Goal: Task Accomplishment & Management: Use online tool/utility

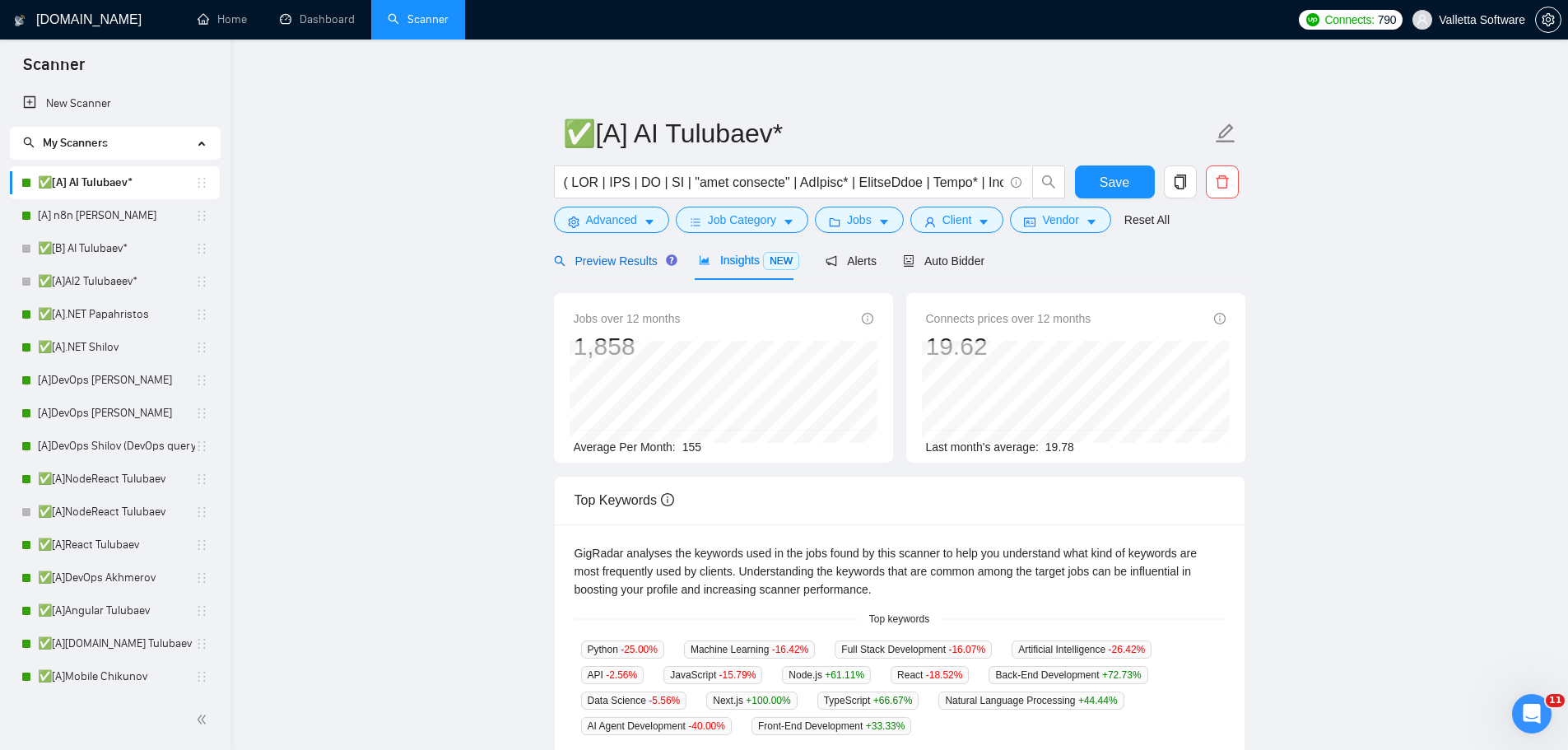
drag, startPoint x: 628, startPoint y: 268, endPoint x: 619, endPoint y: 285, distance: 19.2
click at [628, 268] on div "Preview Results" at bounding box center [613, 260] width 118 height 19
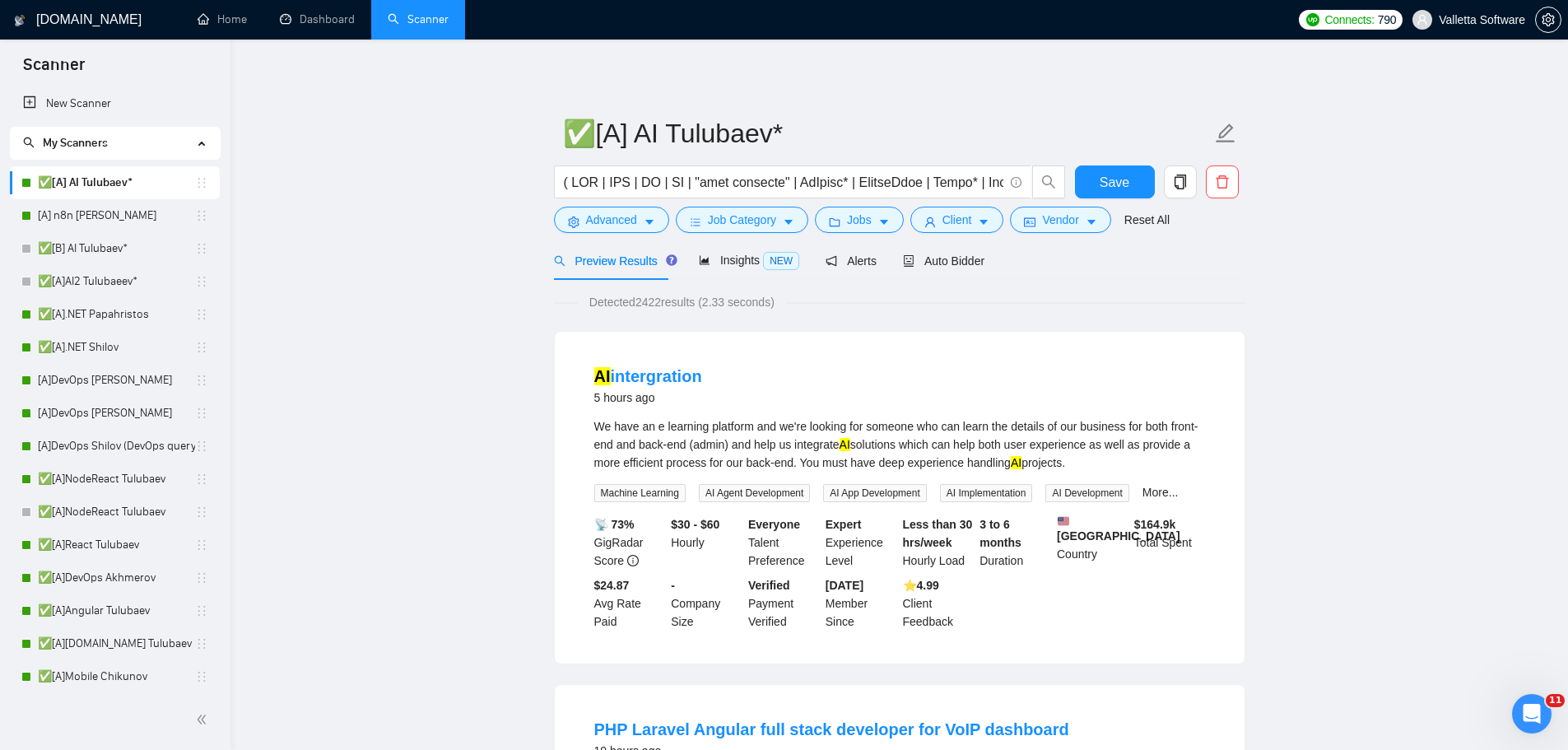
click at [923, 271] on div "Auto Bidder" at bounding box center [944, 260] width 82 height 39
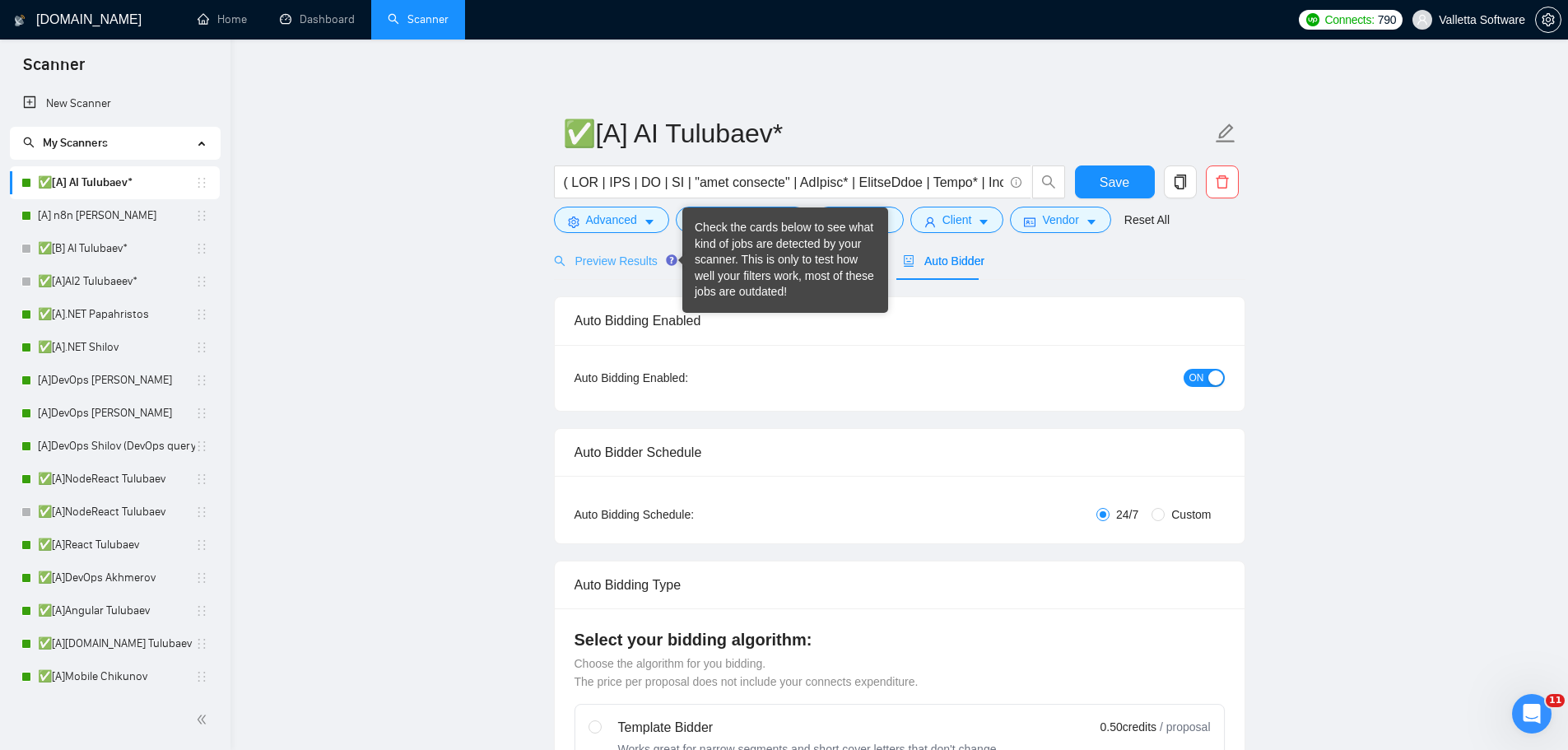
click at [647, 245] on div "Preview Results" at bounding box center [613, 260] width 118 height 39
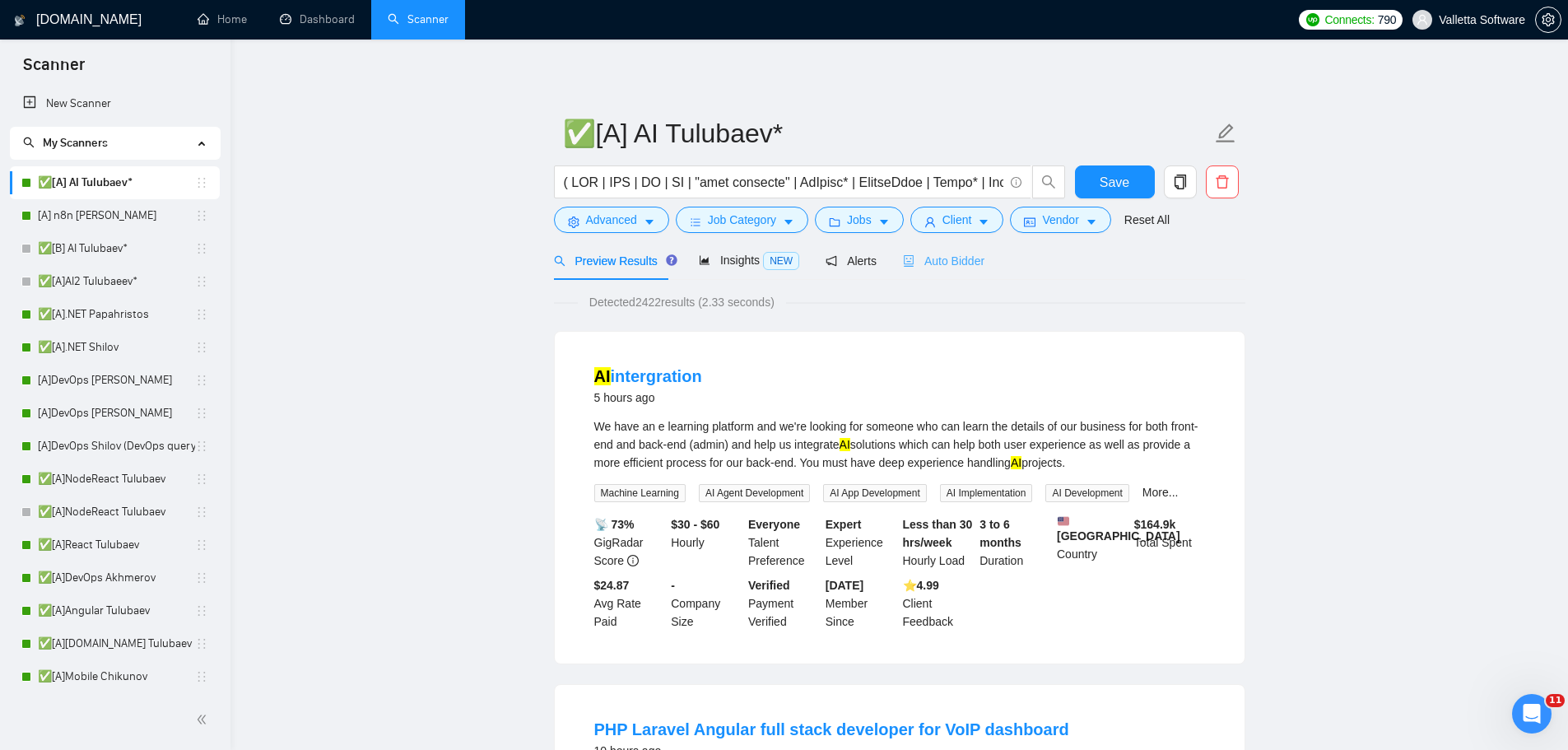
click at [945, 276] on div "Auto Bidder" at bounding box center [944, 260] width 82 height 39
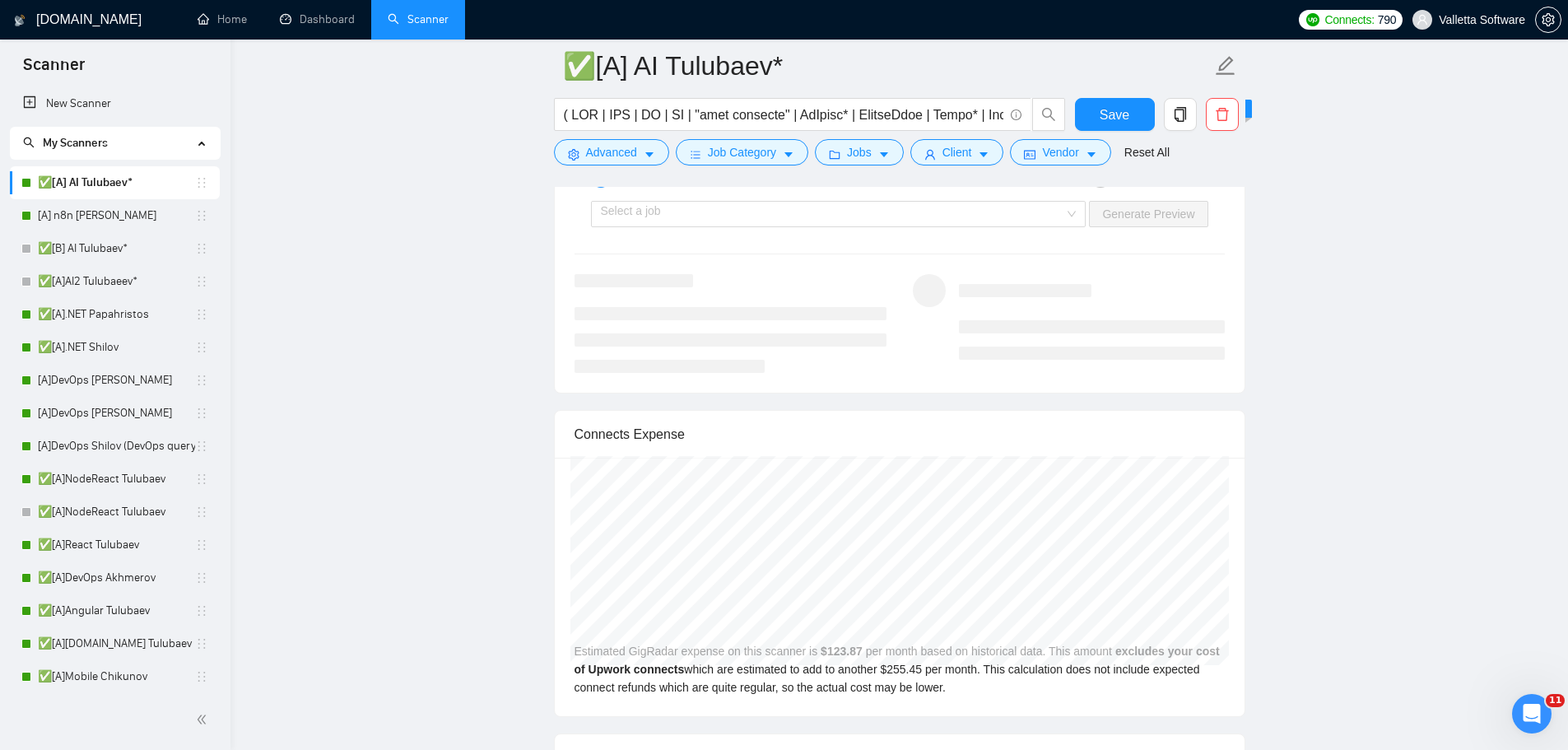
scroll to position [3291, 0]
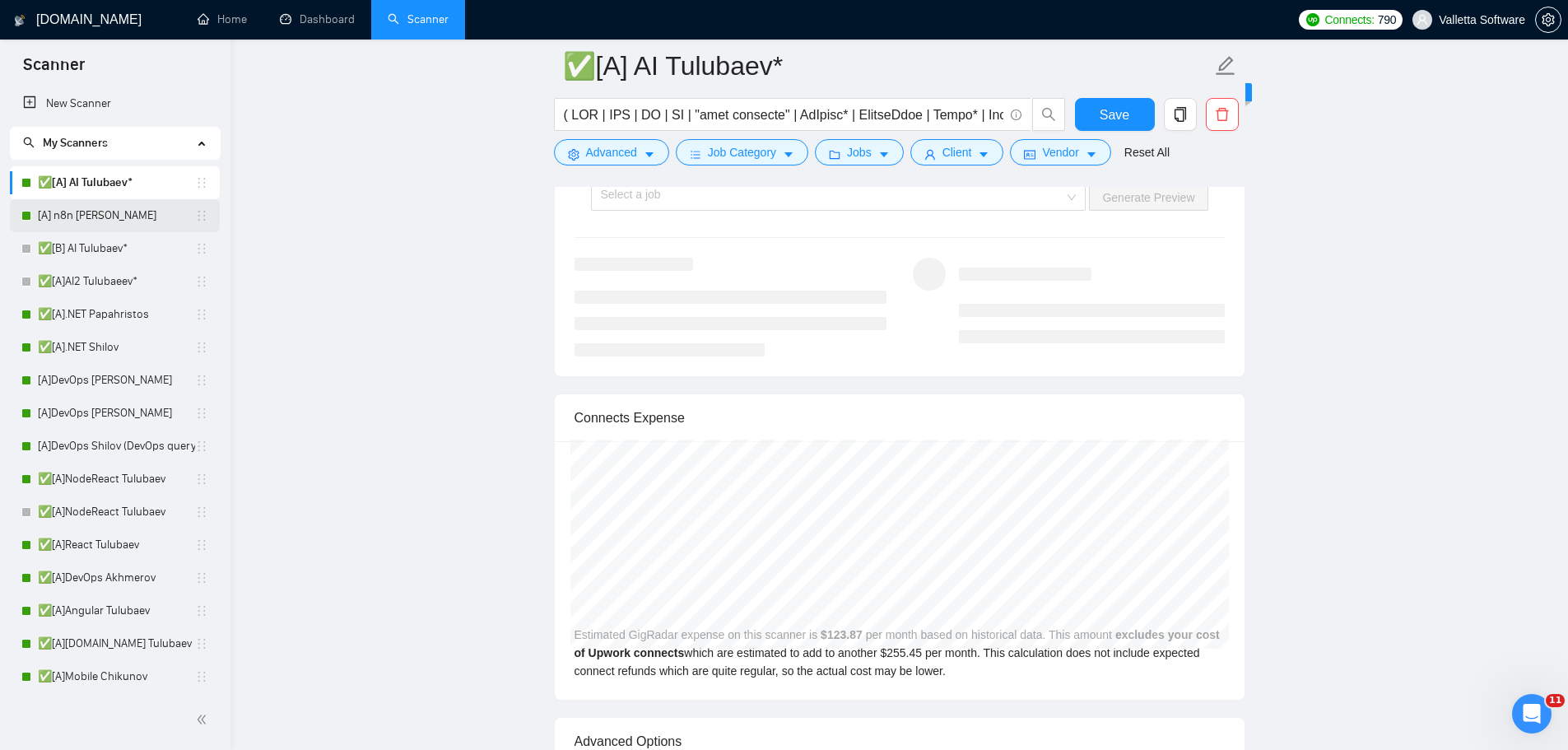
click at [118, 218] on link "[A] n8n [PERSON_NAME]" at bounding box center [116, 216] width 157 height 33
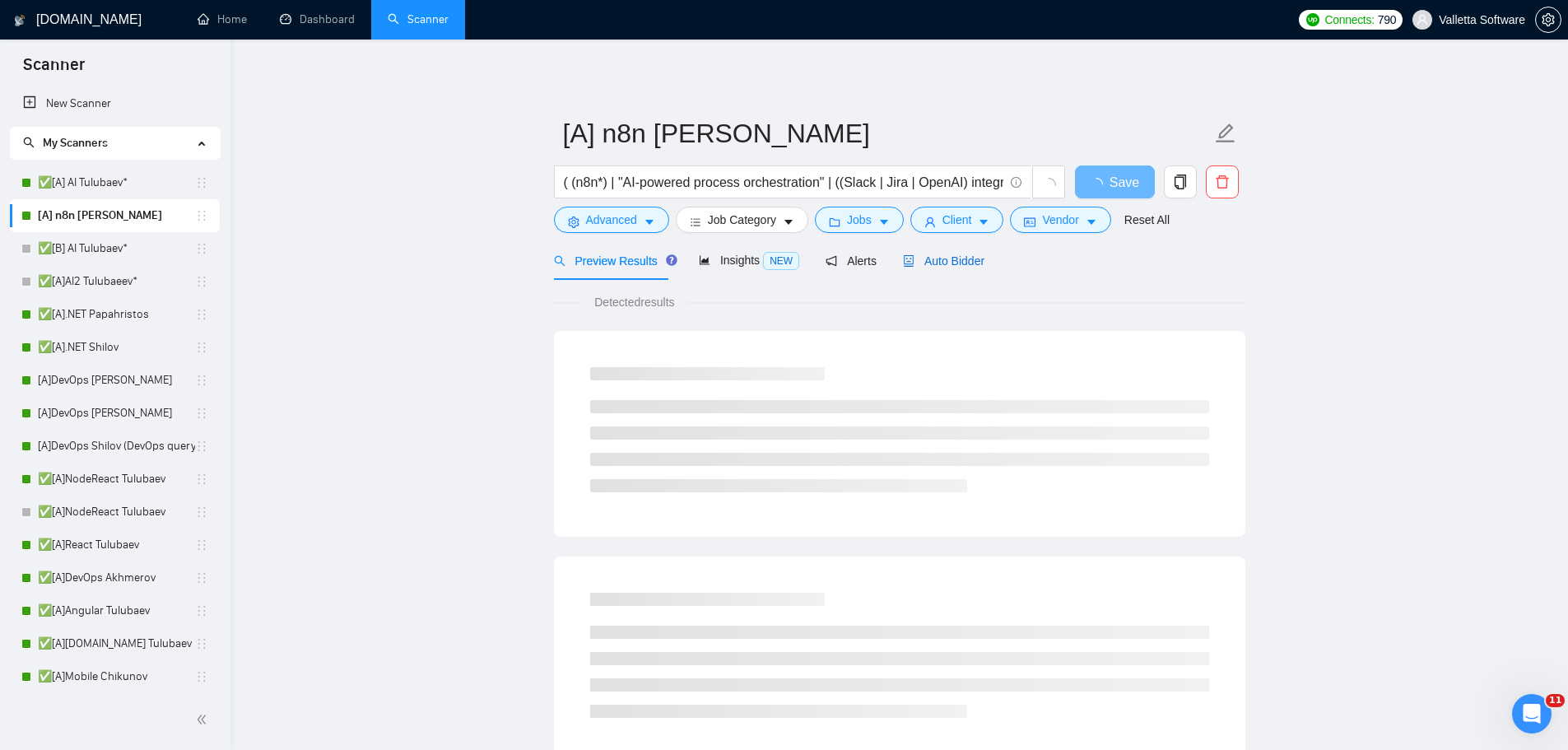
click at [954, 265] on span "Auto Bidder" at bounding box center [944, 260] width 82 height 13
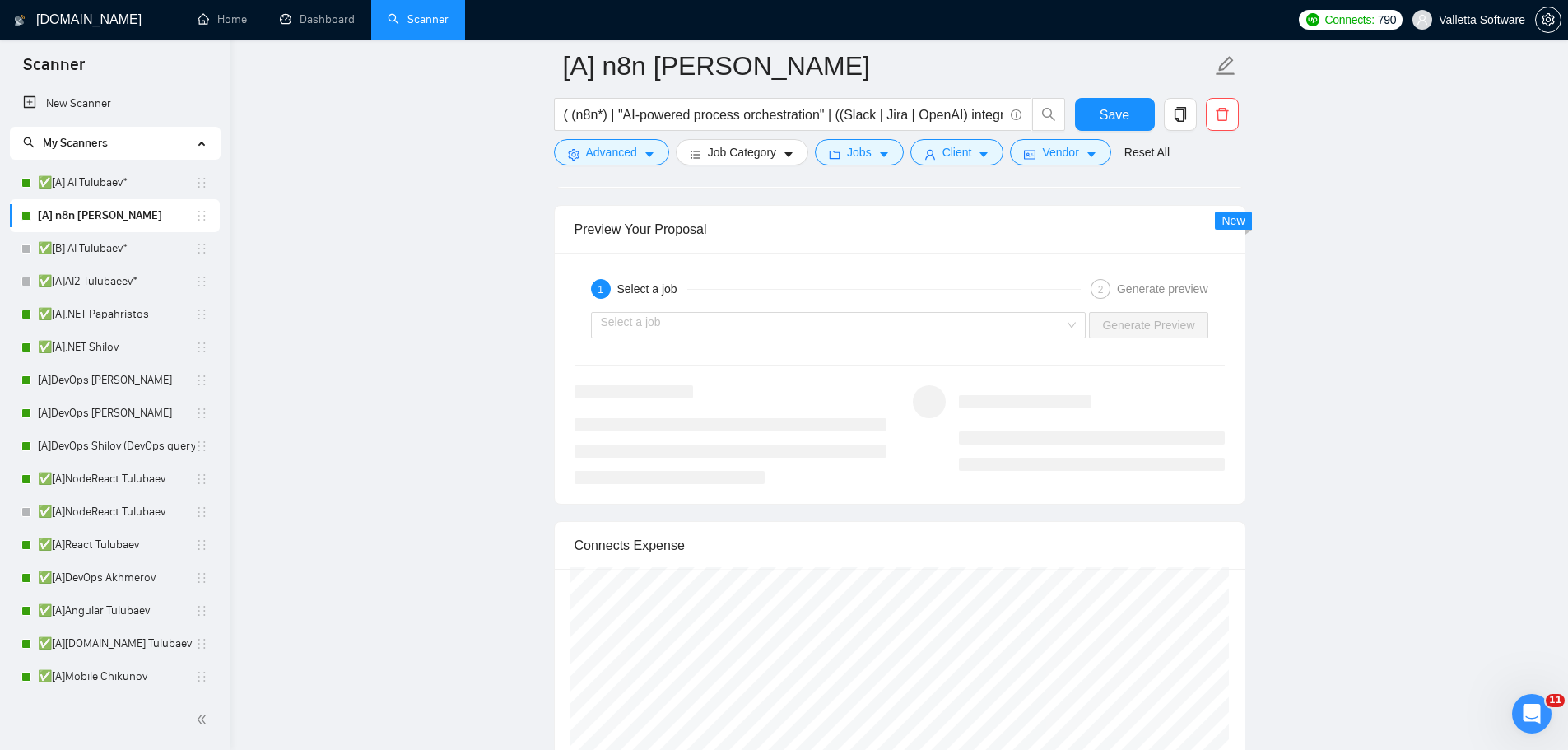
scroll to position [3044, 0]
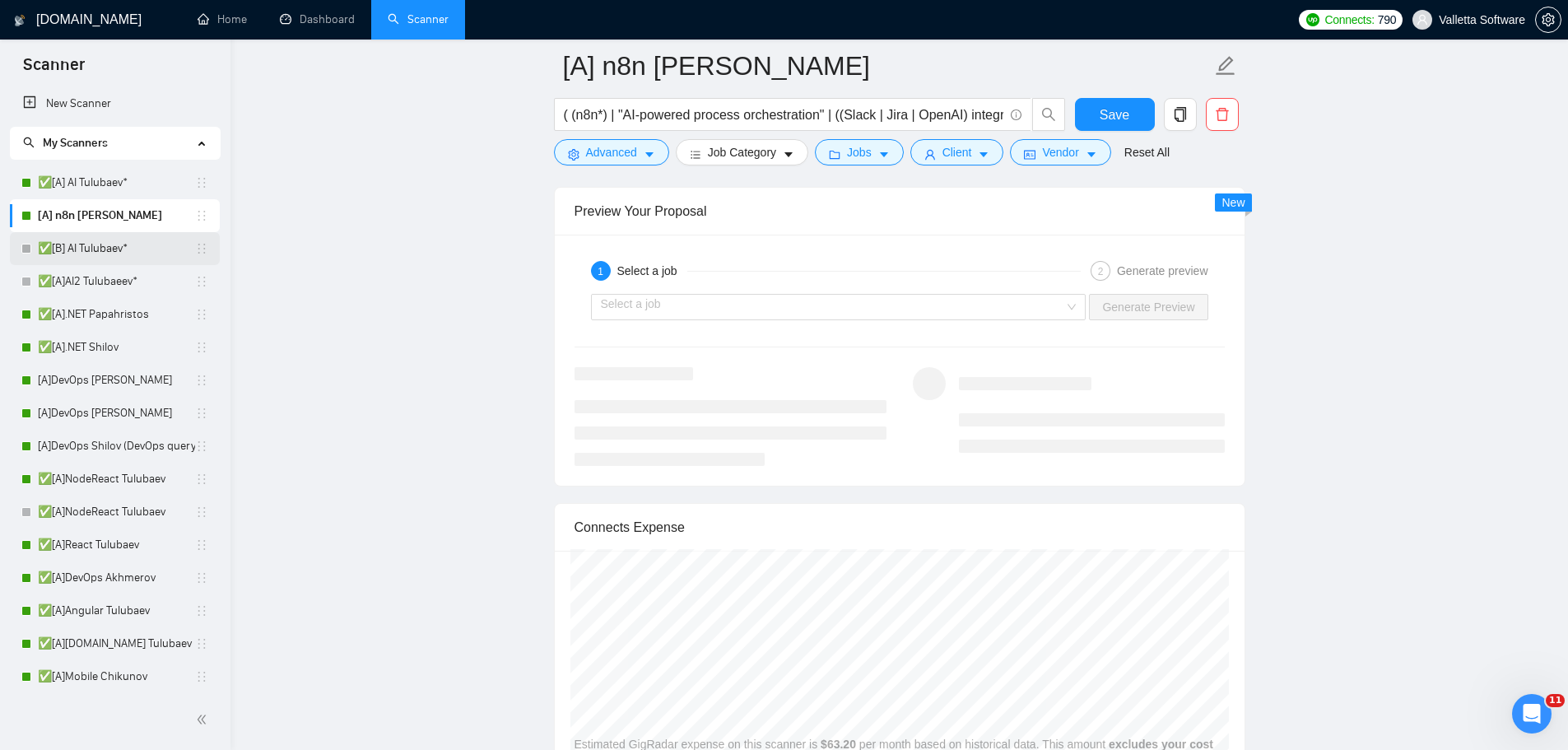
click at [65, 258] on link "✅[B] AI Tulubaev*" at bounding box center [116, 249] width 157 height 33
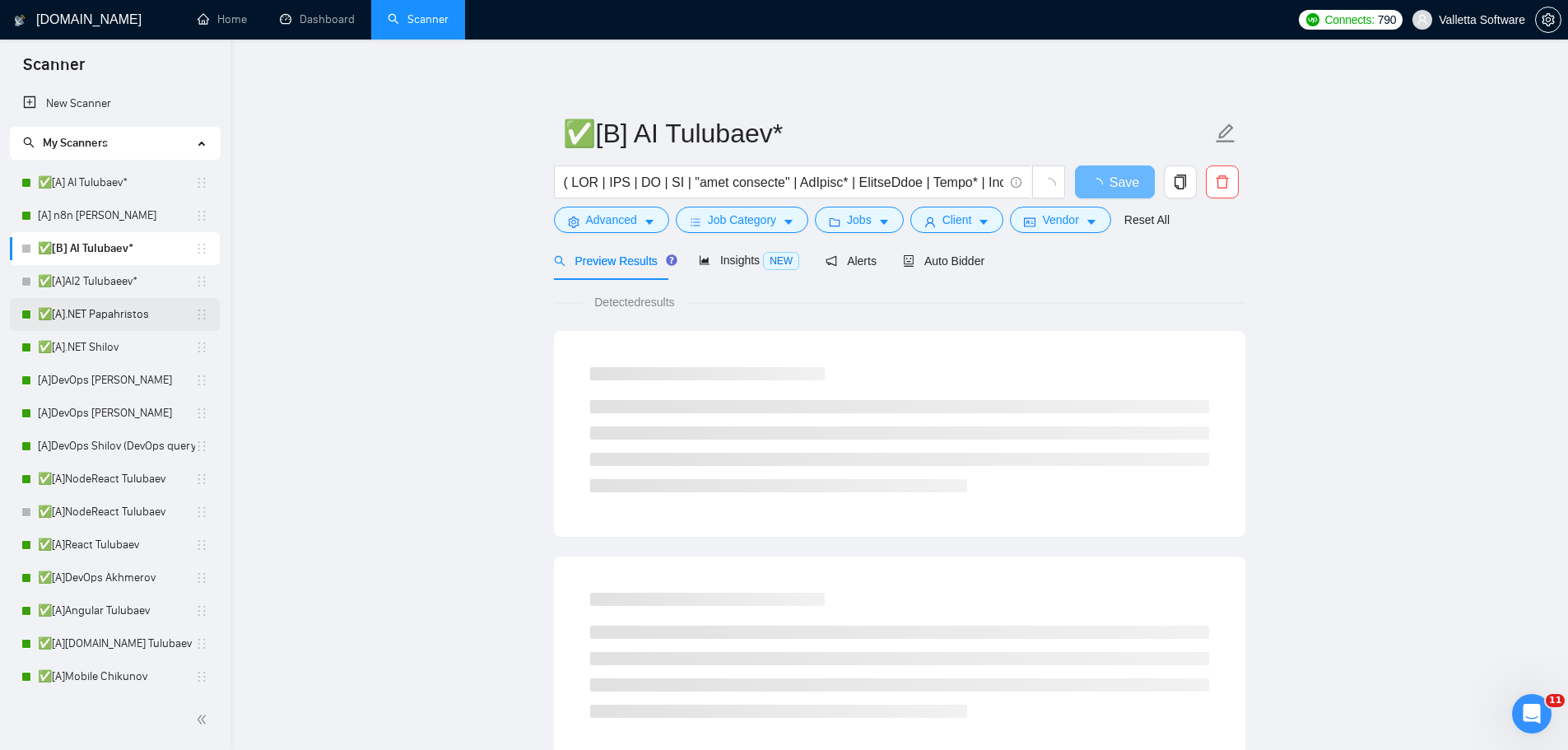
click at [124, 311] on link "✅[A].NET Papahristos" at bounding box center [116, 314] width 157 height 33
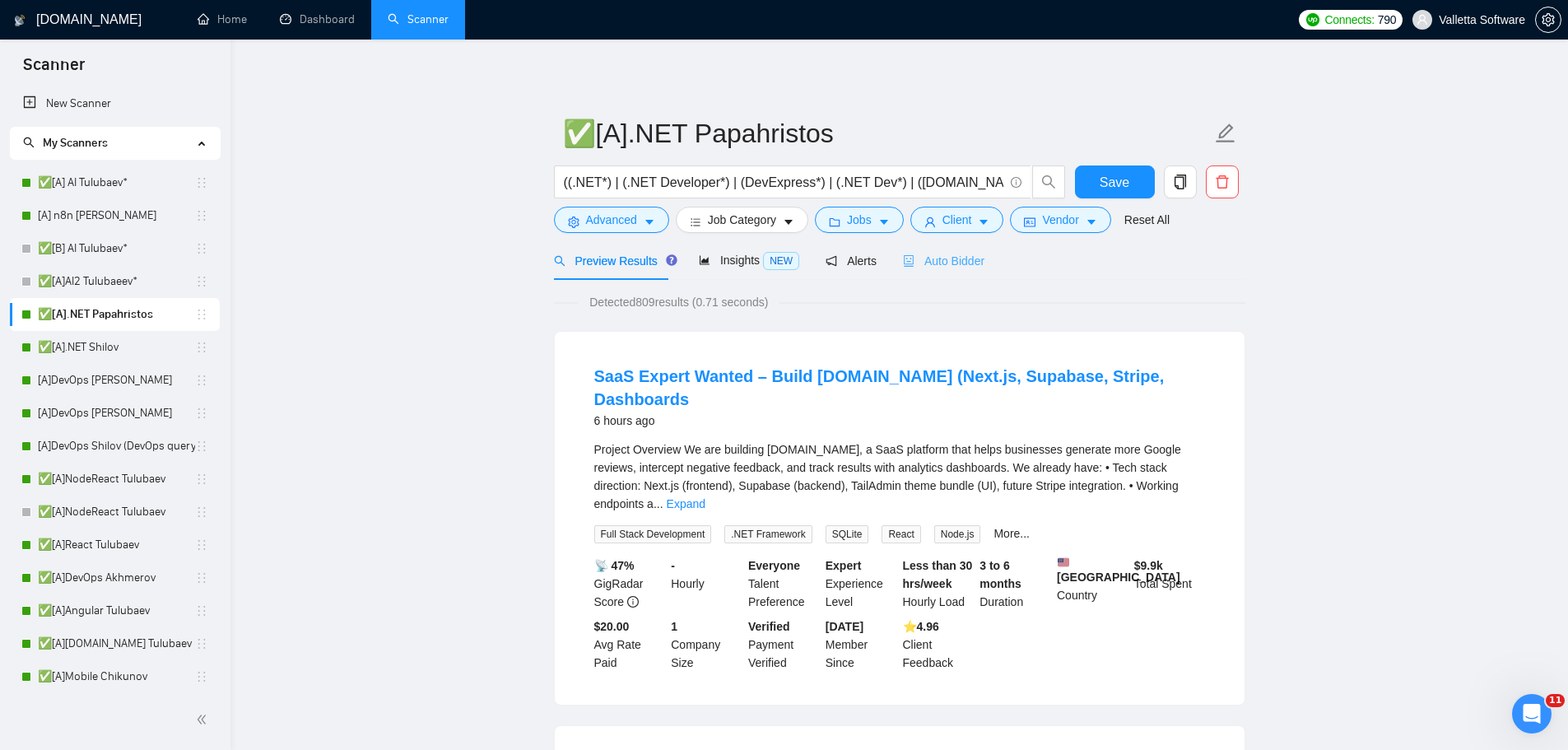
click at [935, 271] on div "Auto Bidder" at bounding box center [944, 260] width 82 height 39
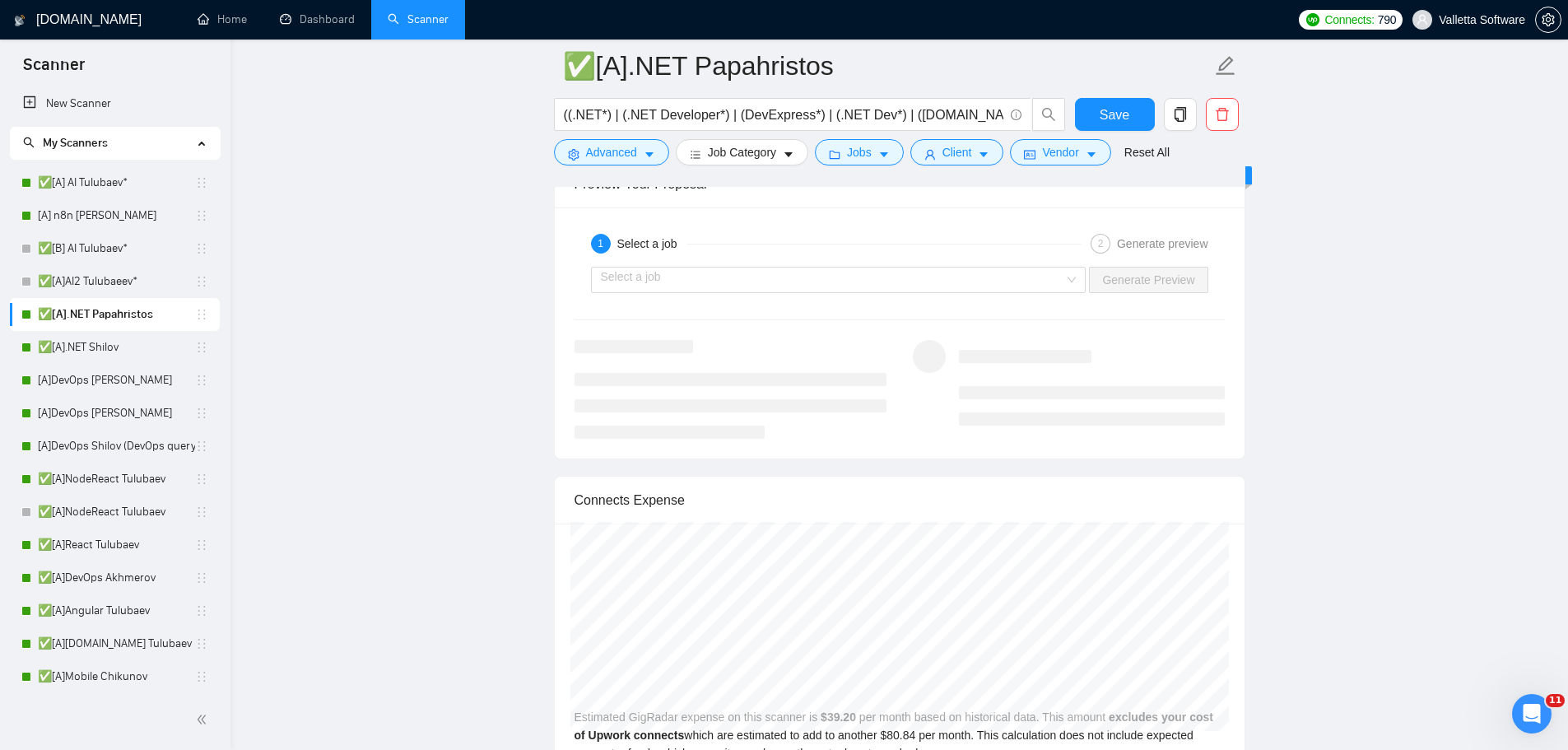
scroll to position [3127, 0]
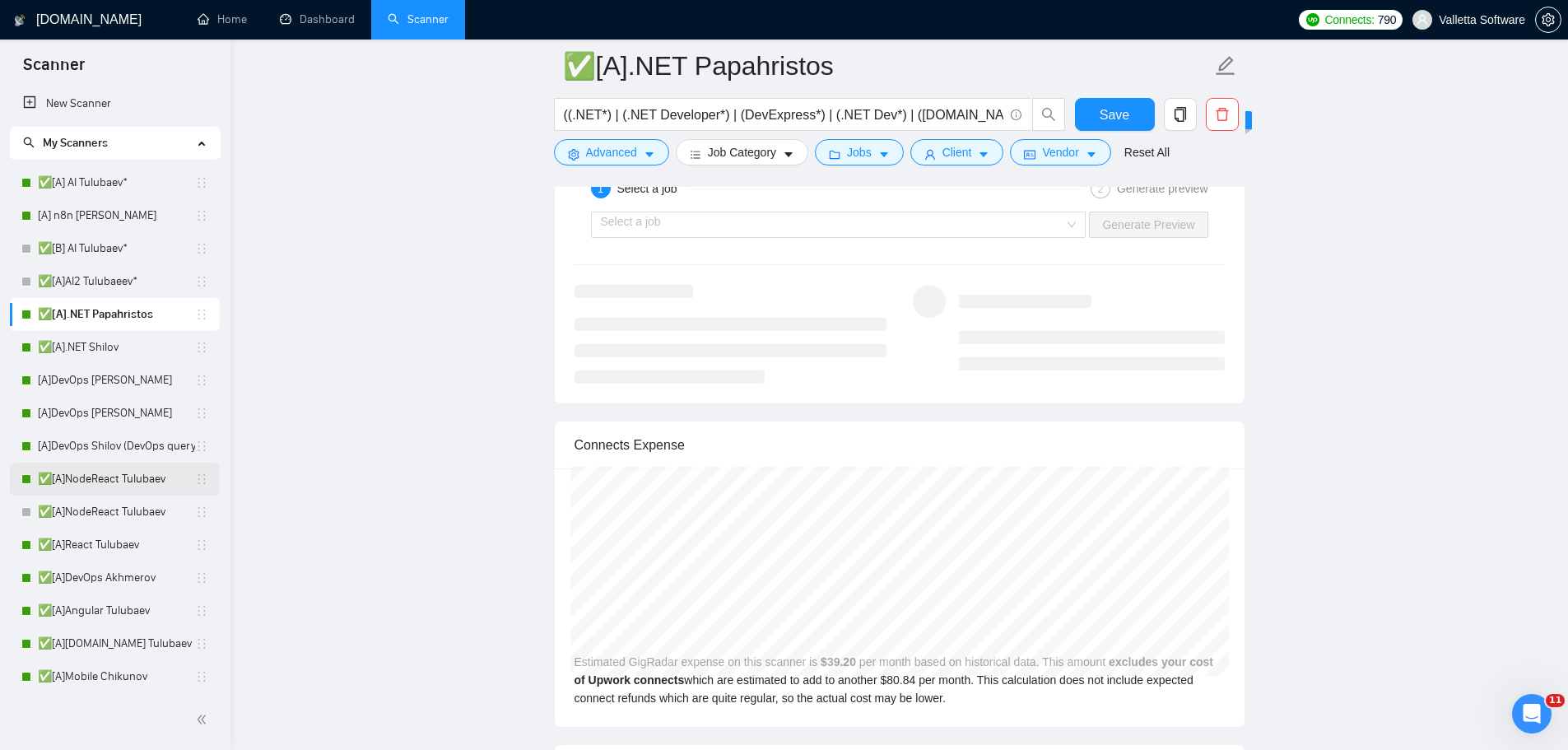
click at [153, 481] on link "✅[A]NodeReact Tulubaev" at bounding box center [116, 479] width 157 height 33
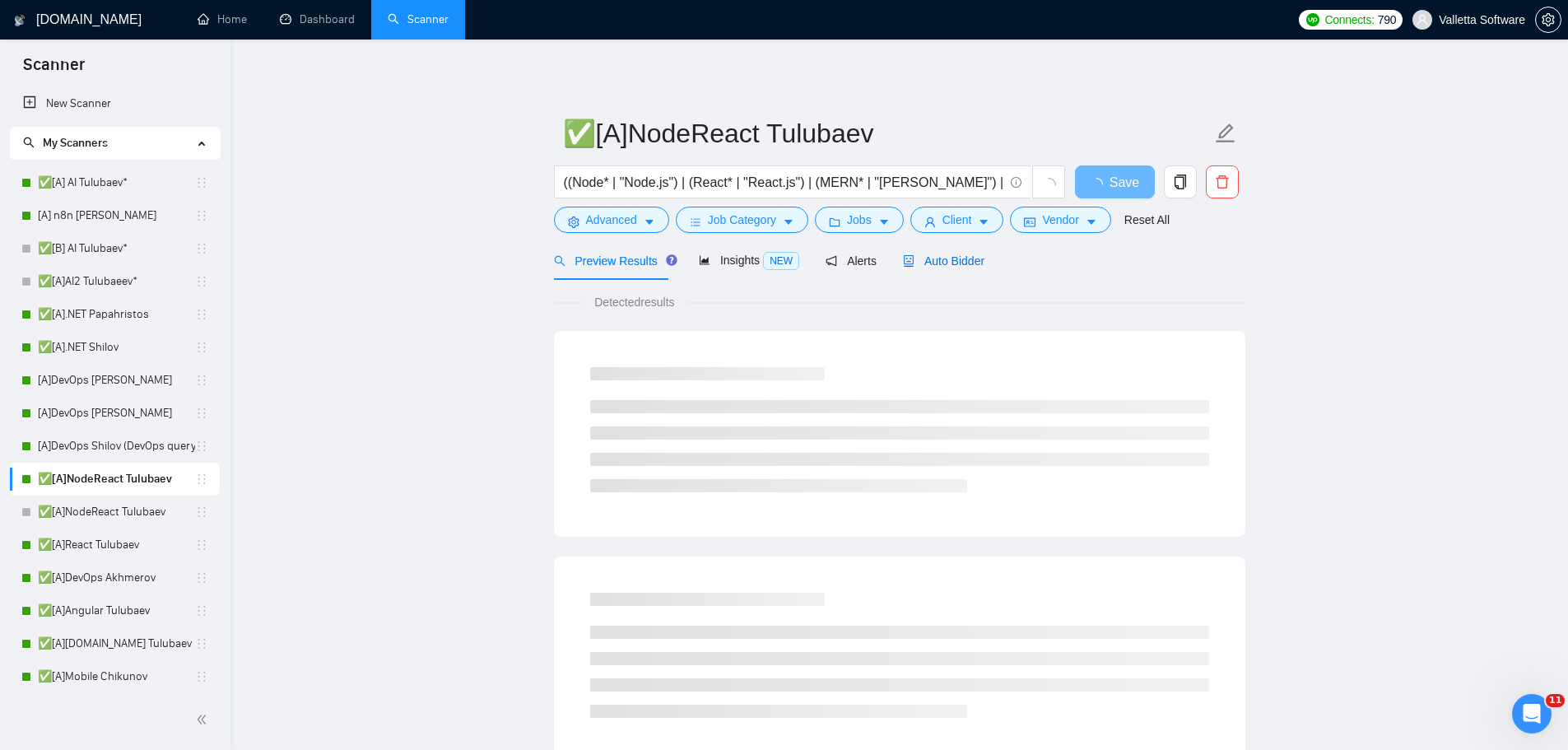
click at [939, 257] on span "Auto Bidder" at bounding box center [944, 260] width 82 height 13
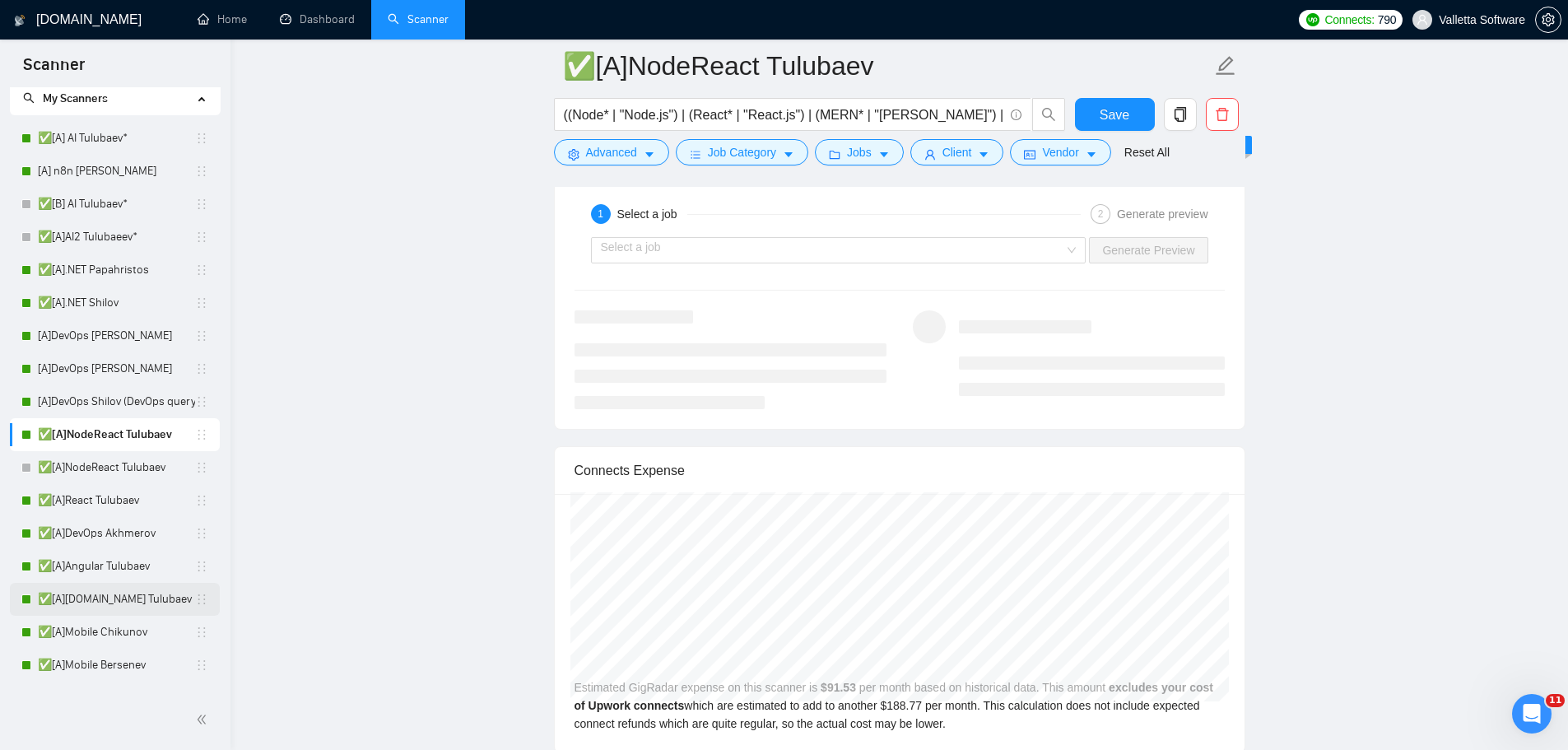
scroll to position [165, 0]
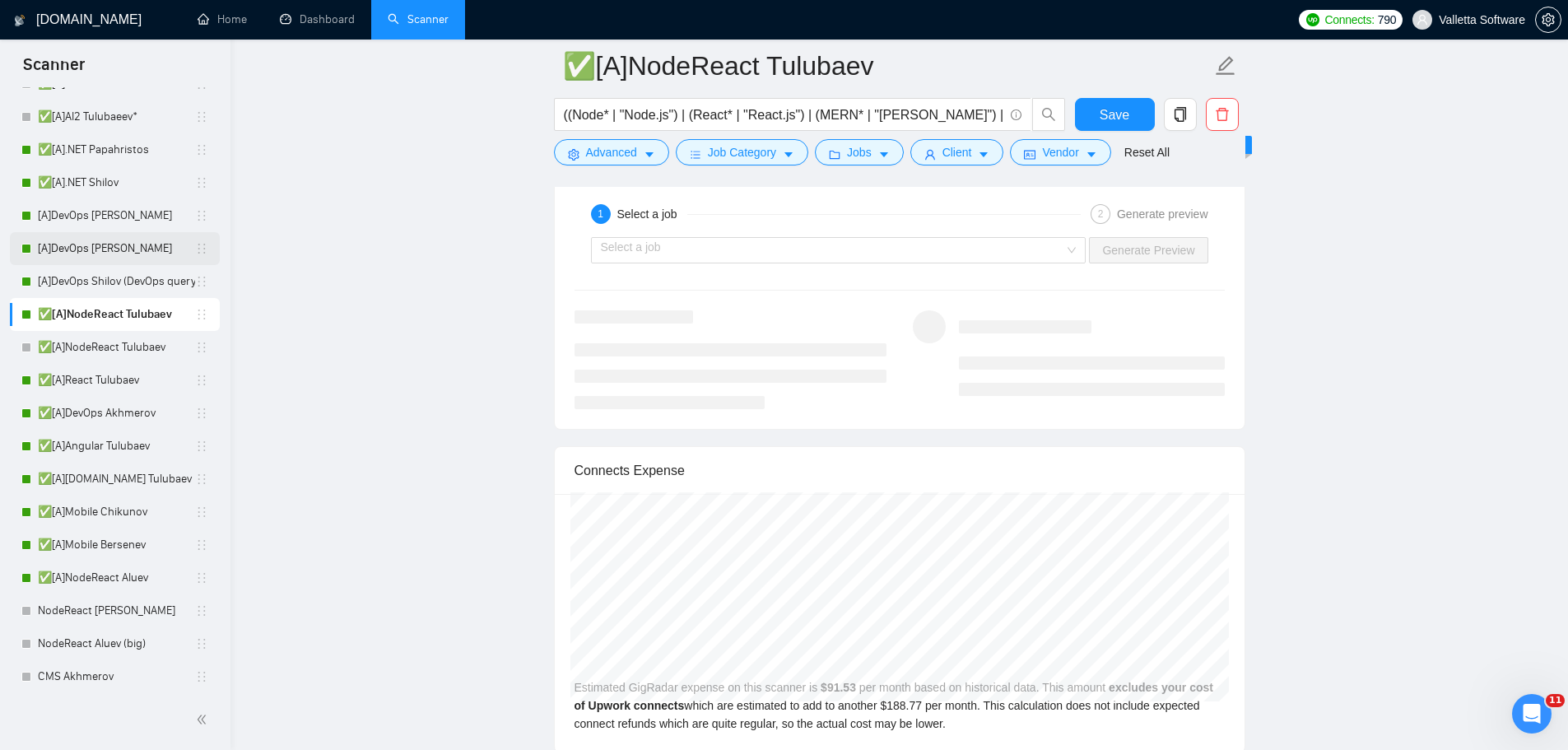
click at [134, 237] on link "[A]DevOps [PERSON_NAME]" at bounding box center [116, 249] width 157 height 33
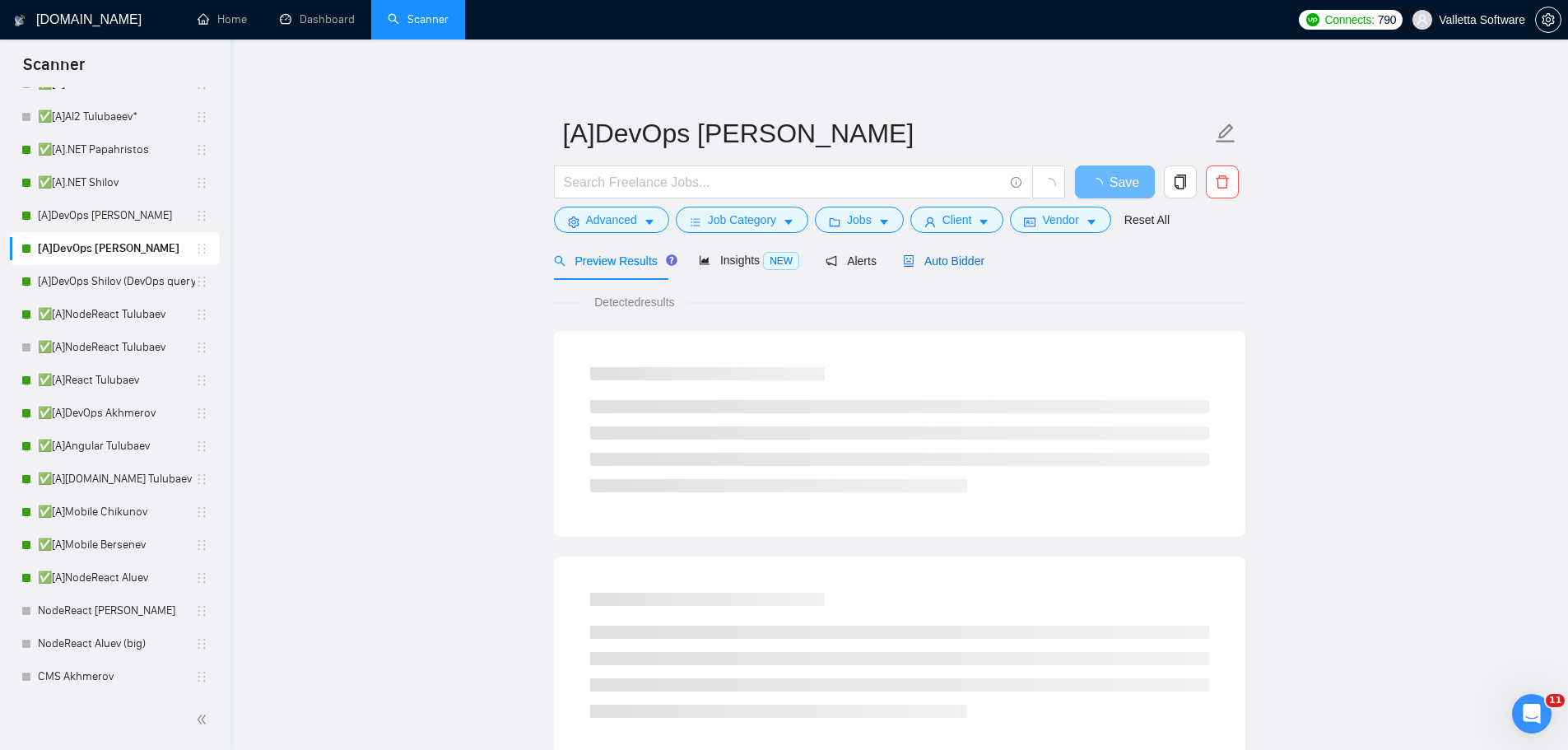
click at [927, 264] on span "Auto Bidder" at bounding box center [944, 260] width 82 height 13
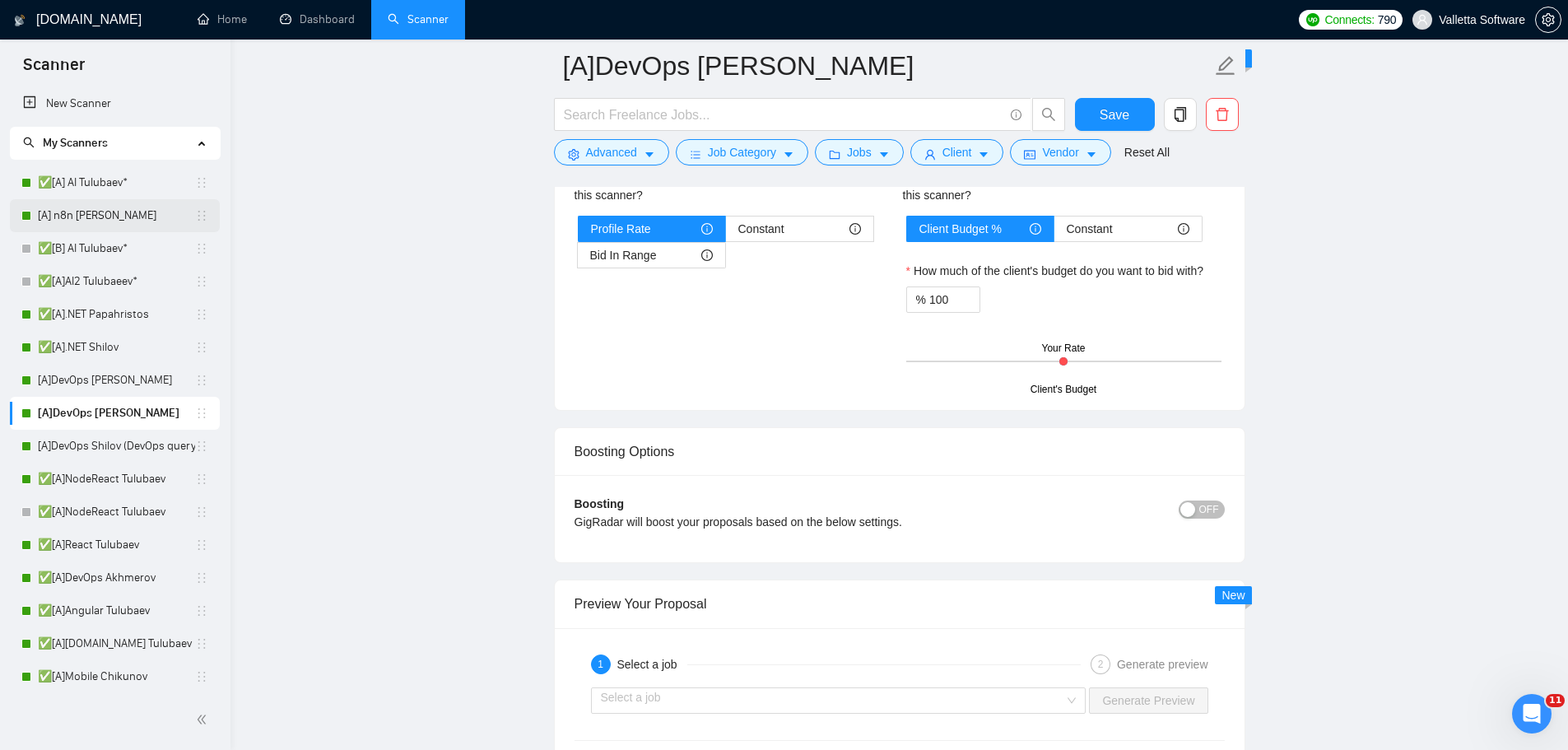
scroll to position [2386, 0]
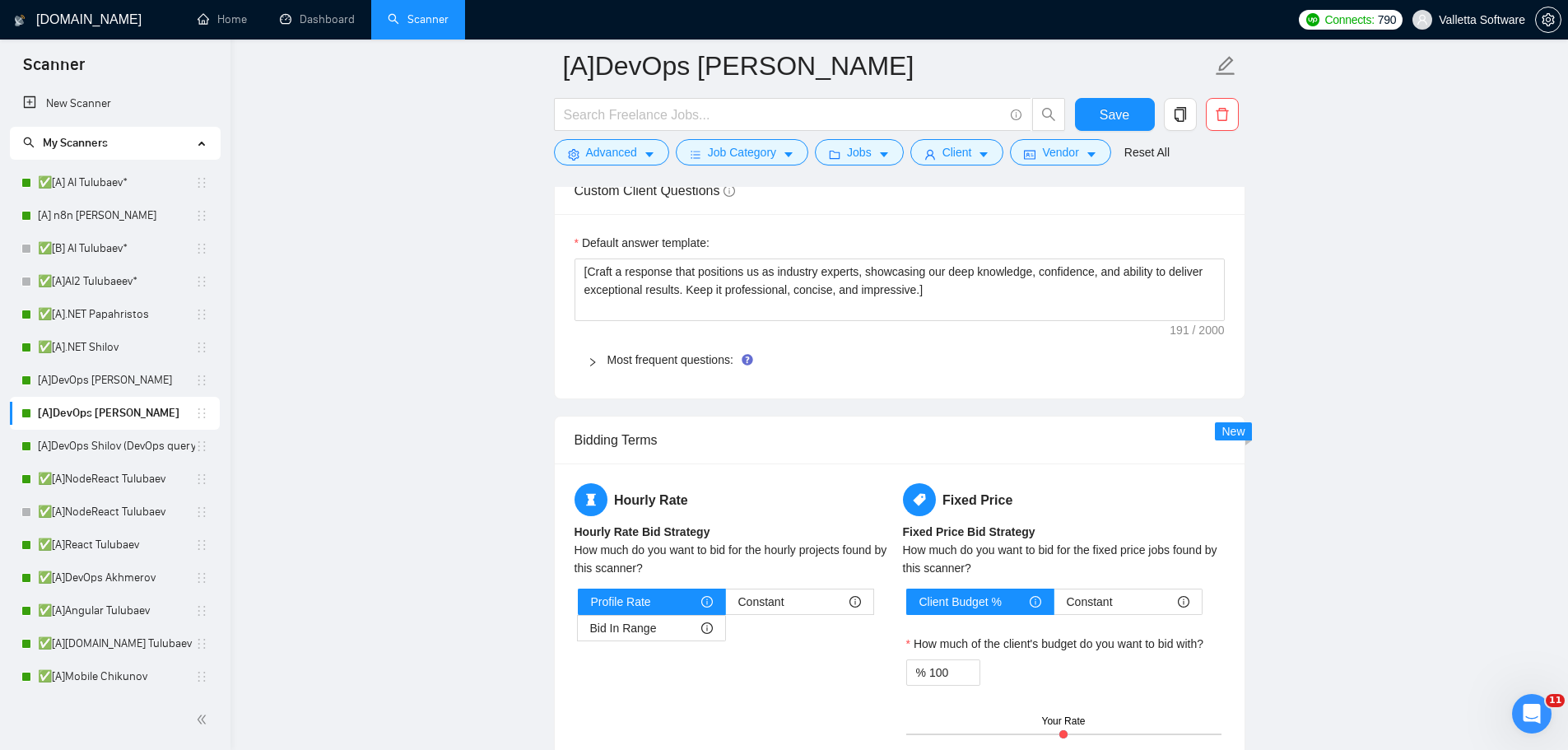
drag, startPoint x: 93, startPoint y: 186, endPoint x: 539, endPoint y: 0, distance: 483.2
click at [93, 186] on link "✅[A] AI Tulubaev*" at bounding box center [116, 182] width 157 height 33
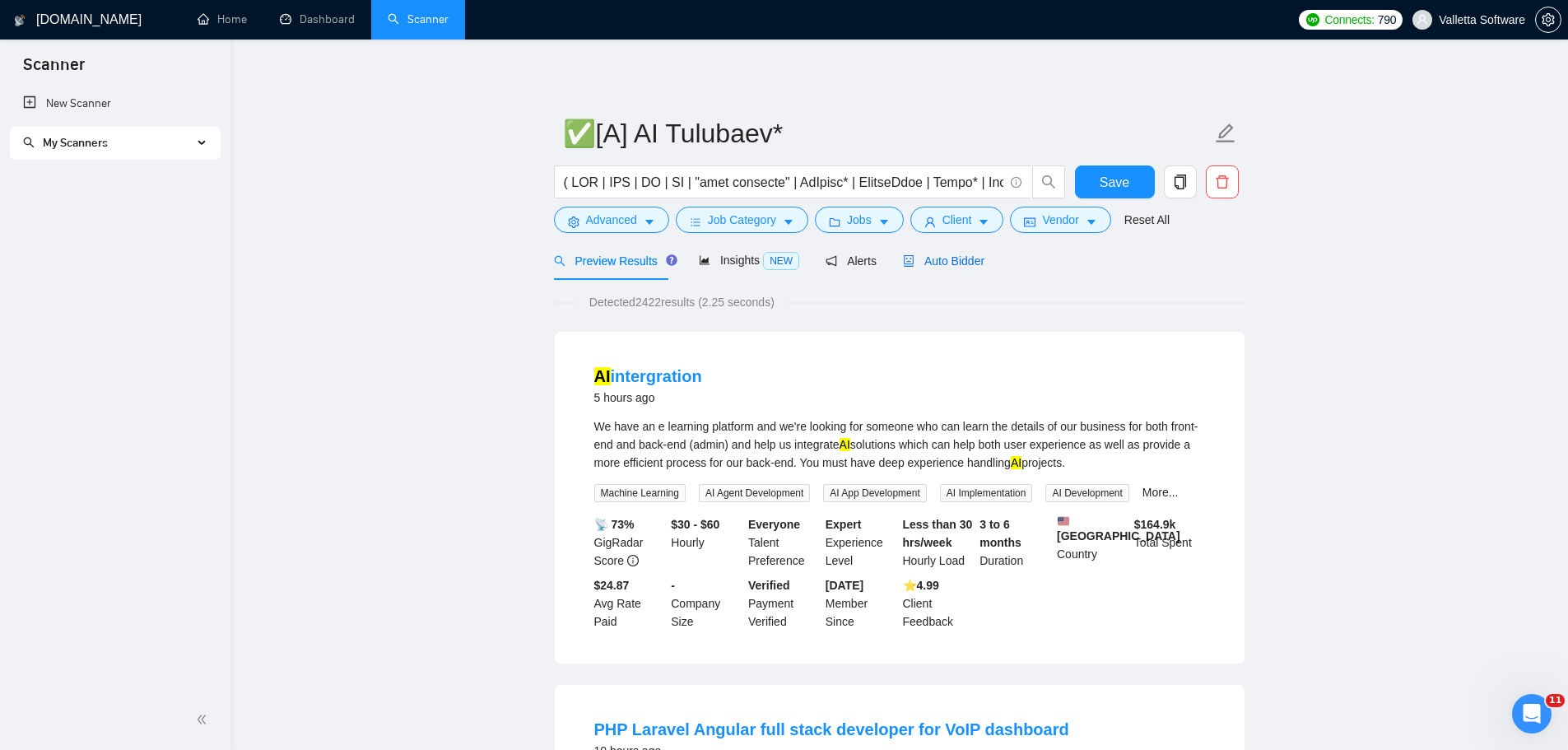
drag, startPoint x: 936, startPoint y: 269, endPoint x: 6, endPoint y: 282, distance: 930.1
click at [936, 269] on div "Auto Bidder" at bounding box center [944, 260] width 82 height 19
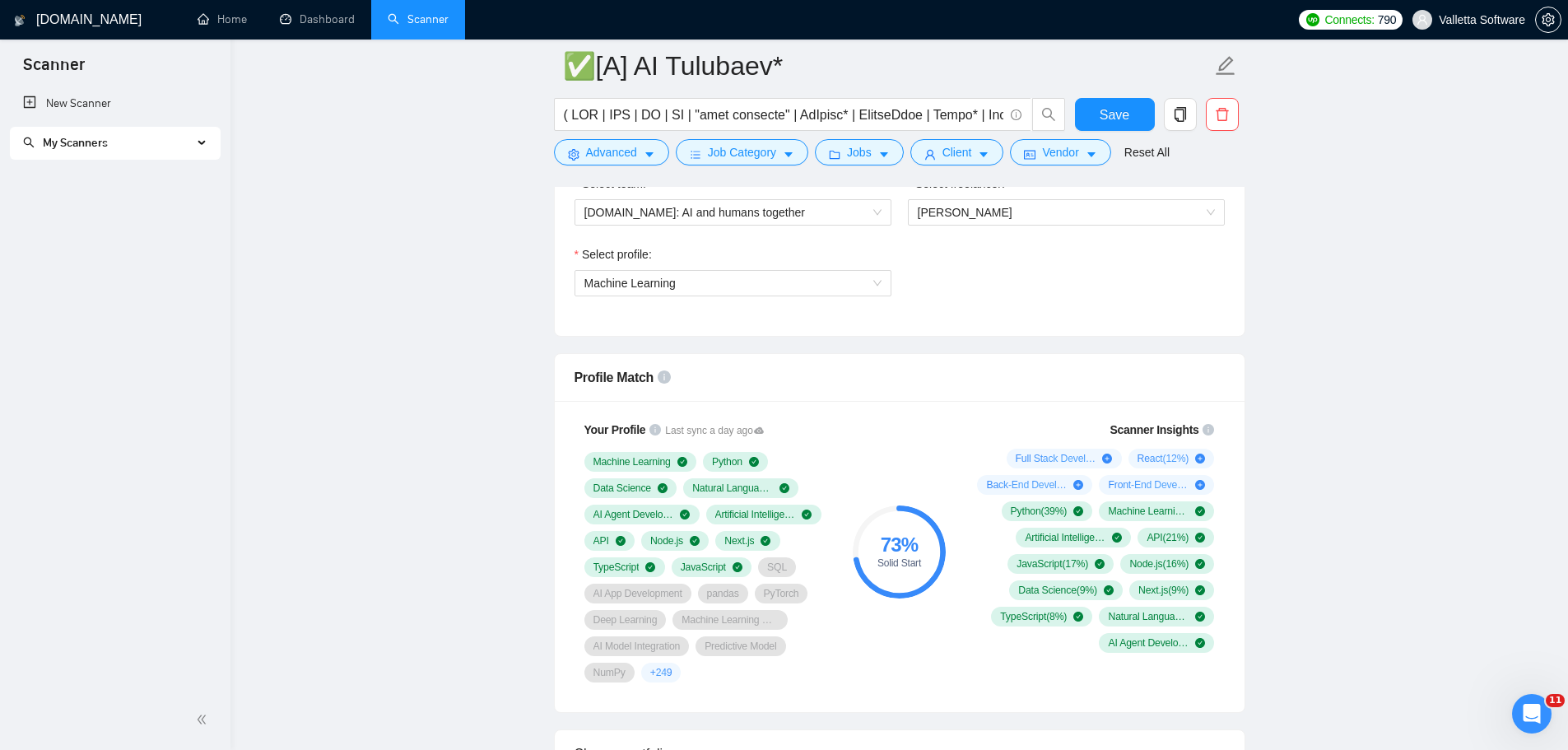
click at [207, 148] on div "My Scanners" at bounding box center [115, 143] width 211 height 33
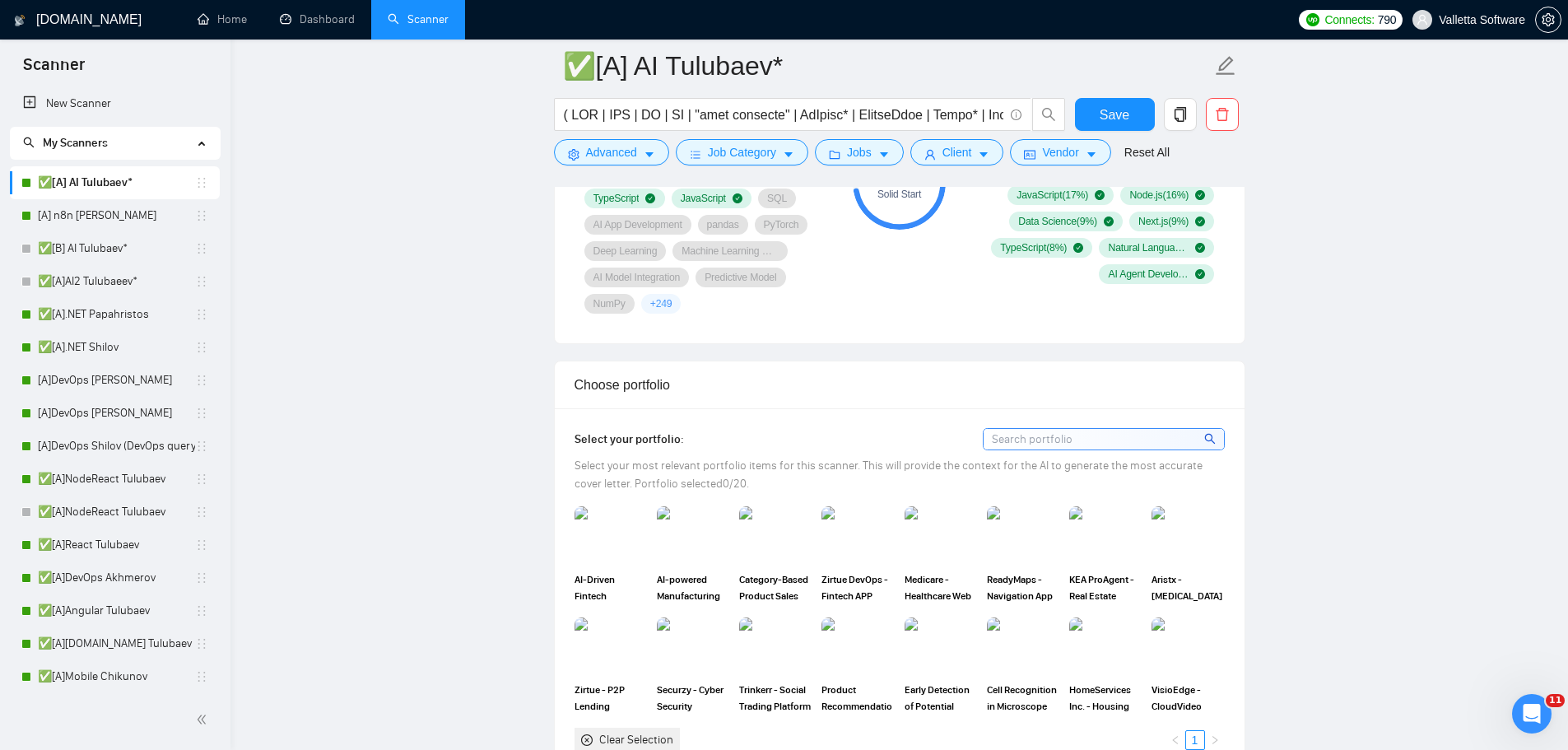
scroll to position [418, 0]
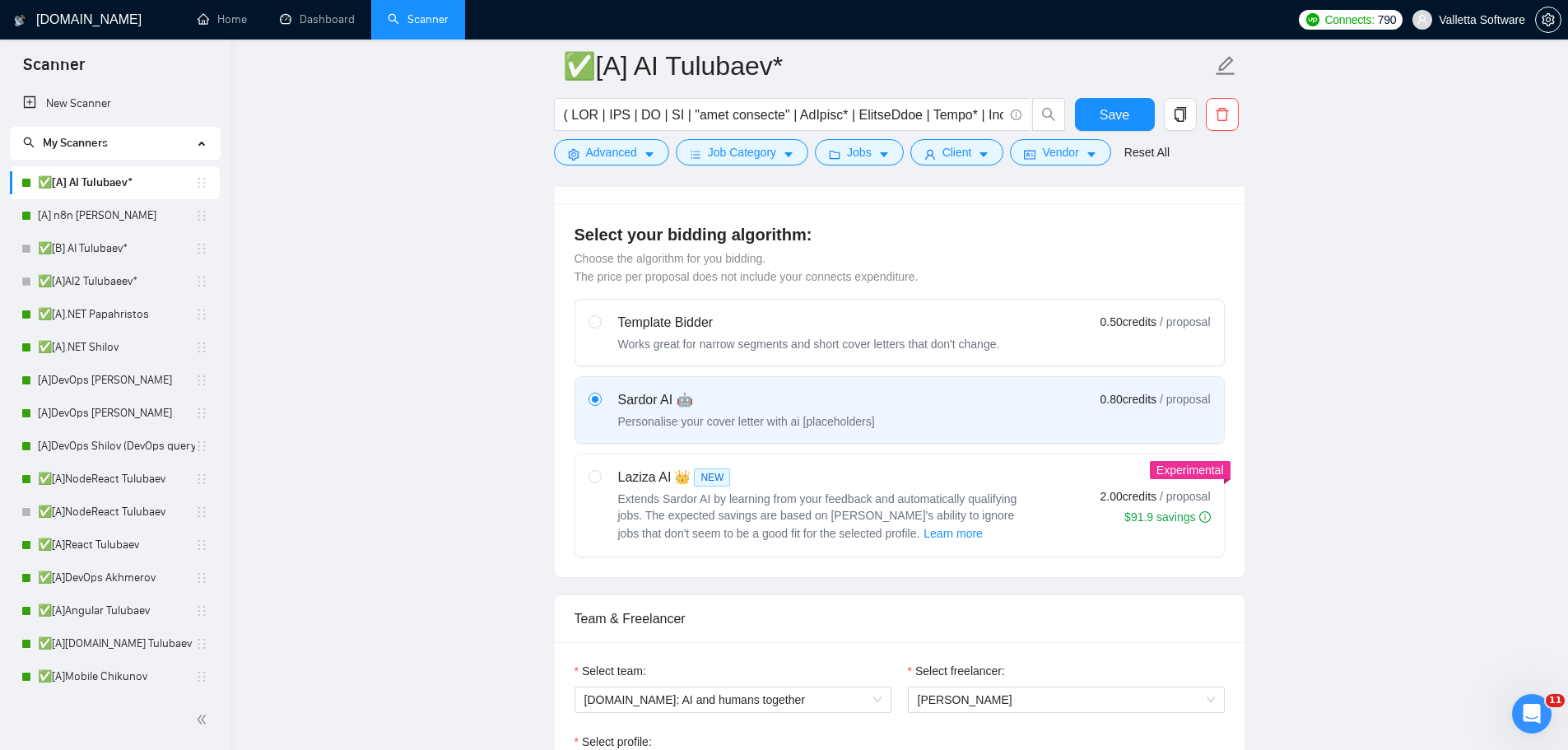
drag, startPoint x: 938, startPoint y: 597, endPoint x: 766, endPoint y: 329, distance: 318.4
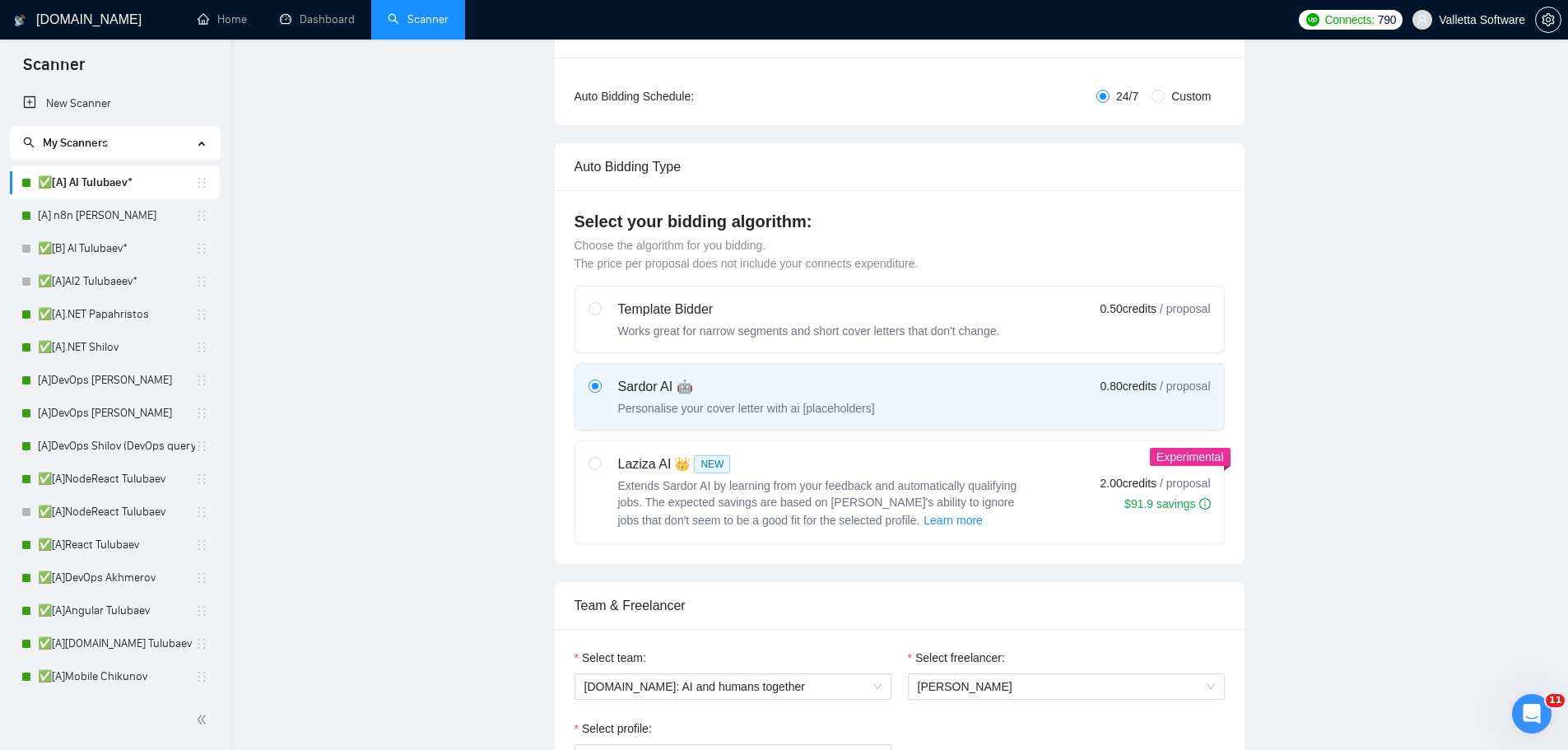
scroll to position [0, 0]
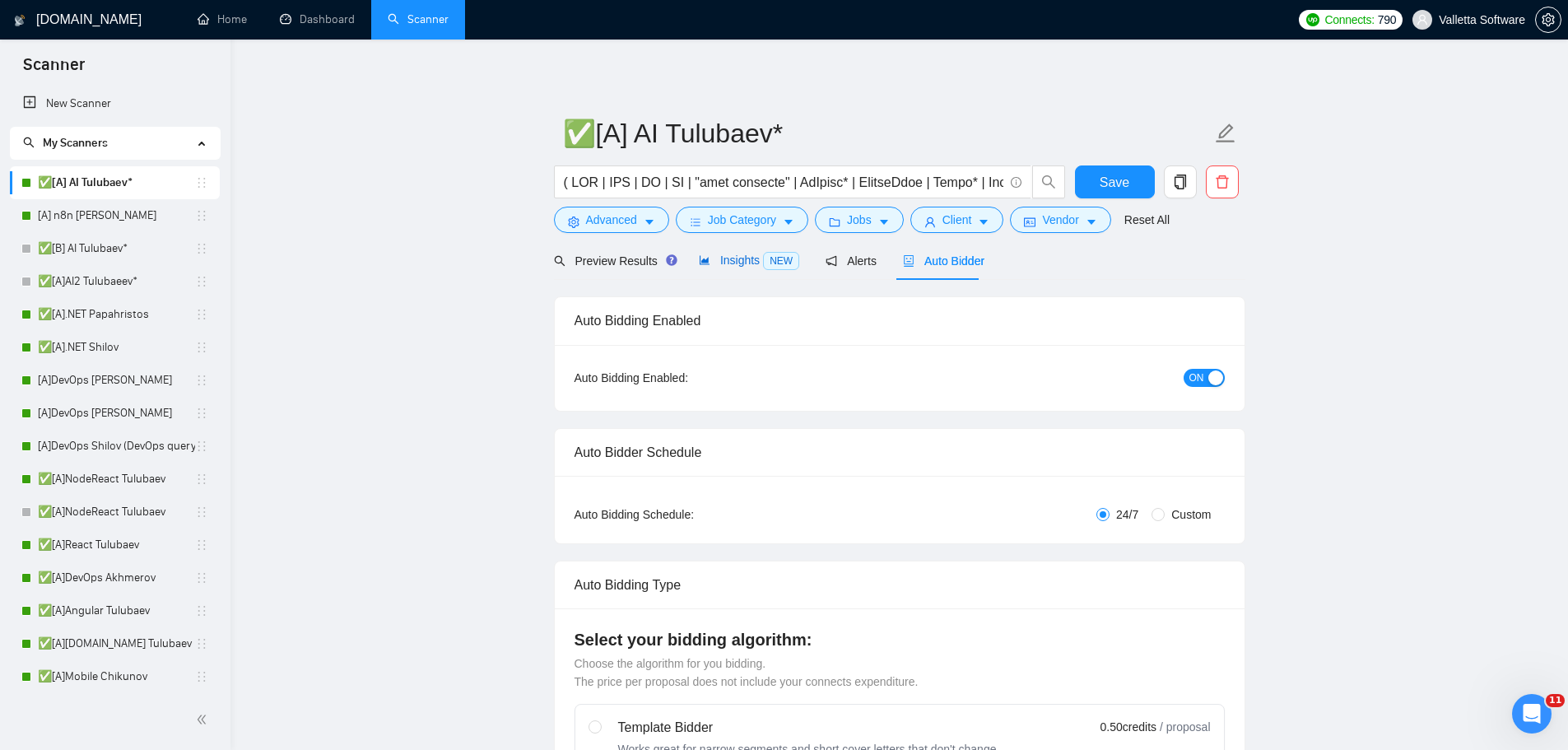
click at [739, 257] on span "Insights NEW" at bounding box center [748, 259] width 101 height 13
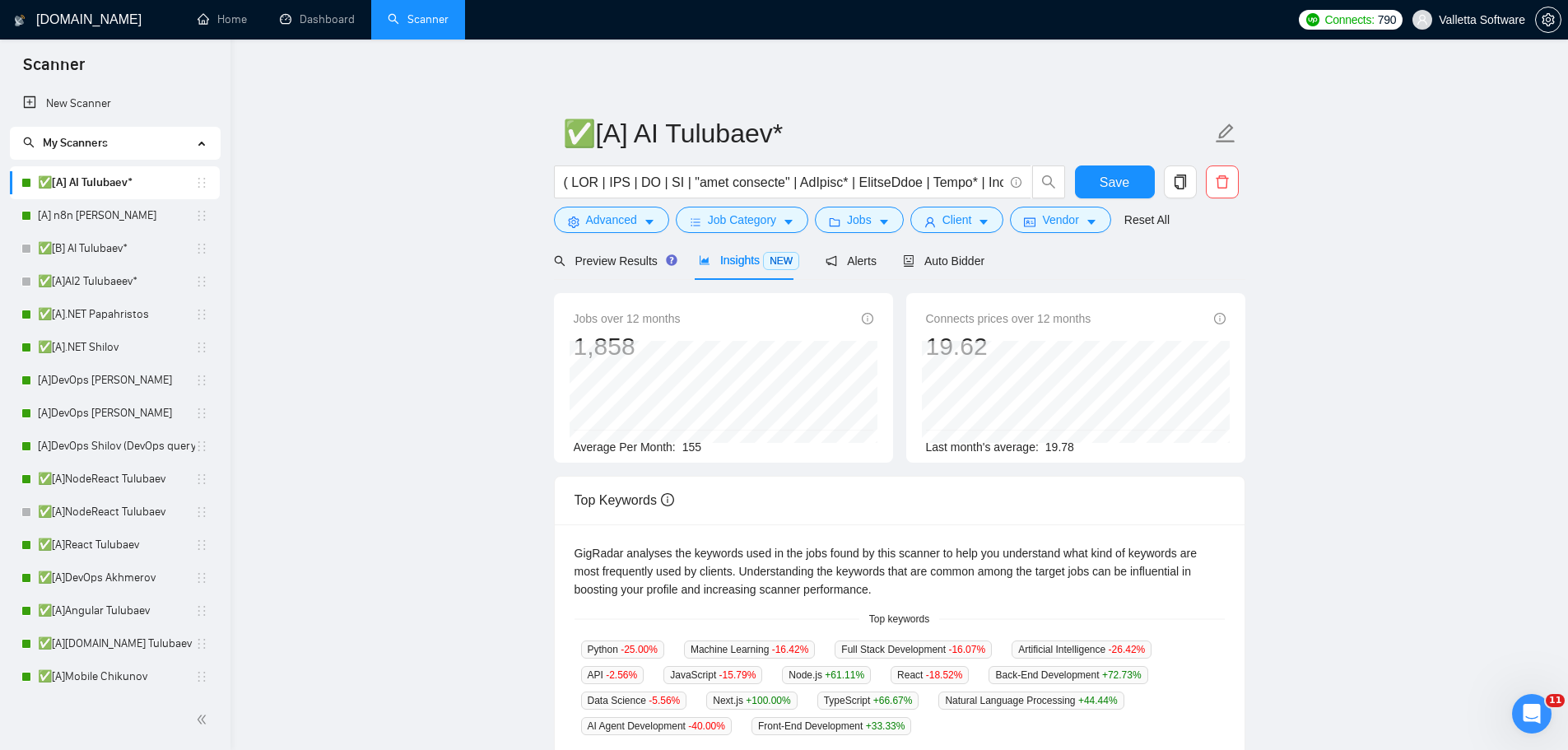
click at [868, 324] on div "Jobs over 12 months 1,858" at bounding box center [723, 336] width 300 height 53
click at [869, 317] on icon "info-circle" at bounding box center [867, 319] width 12 height 12
click at [942, 255] on span "Auto Bidder" at bounding box center [944, 260] width 82 height 13
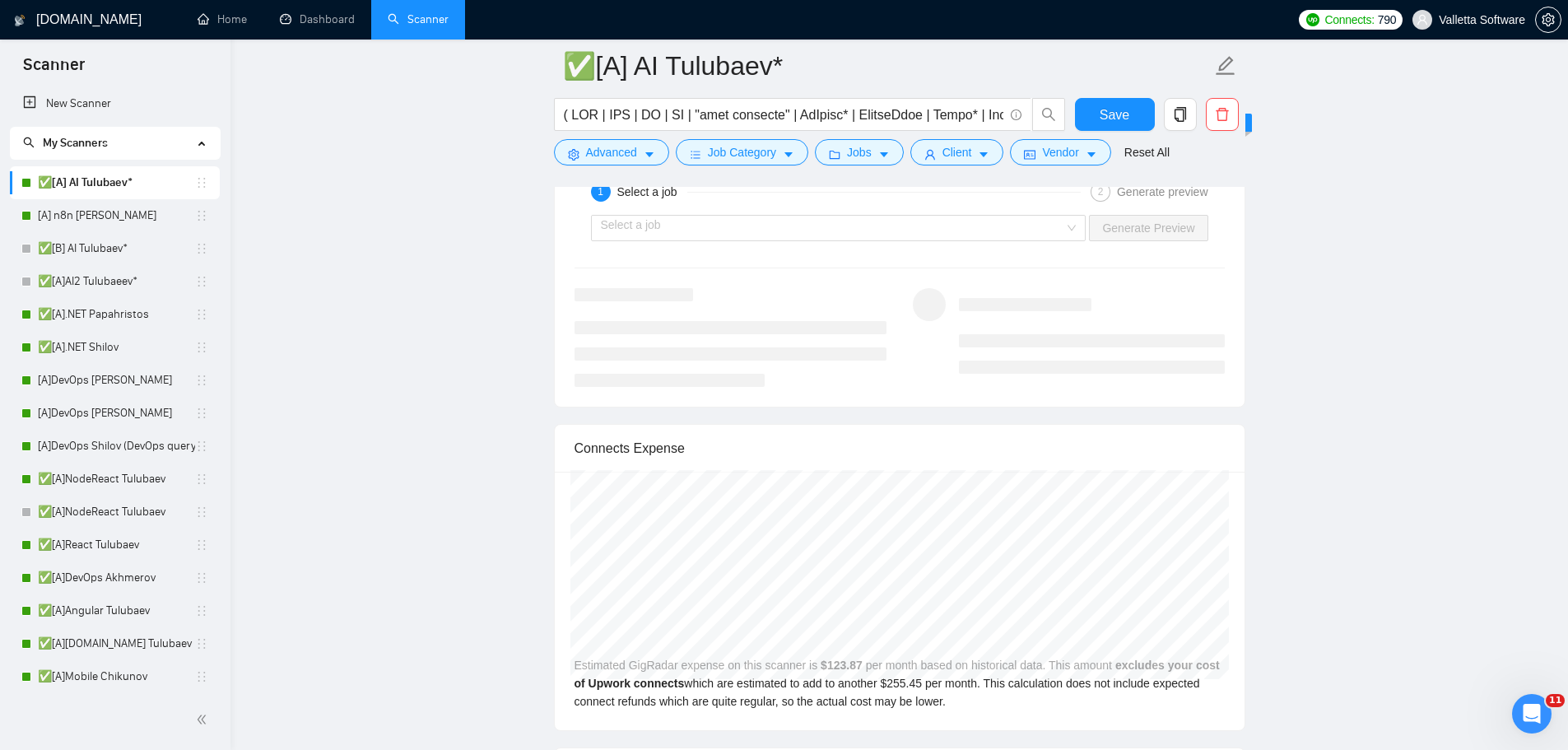
scroll to position [3291, 0]
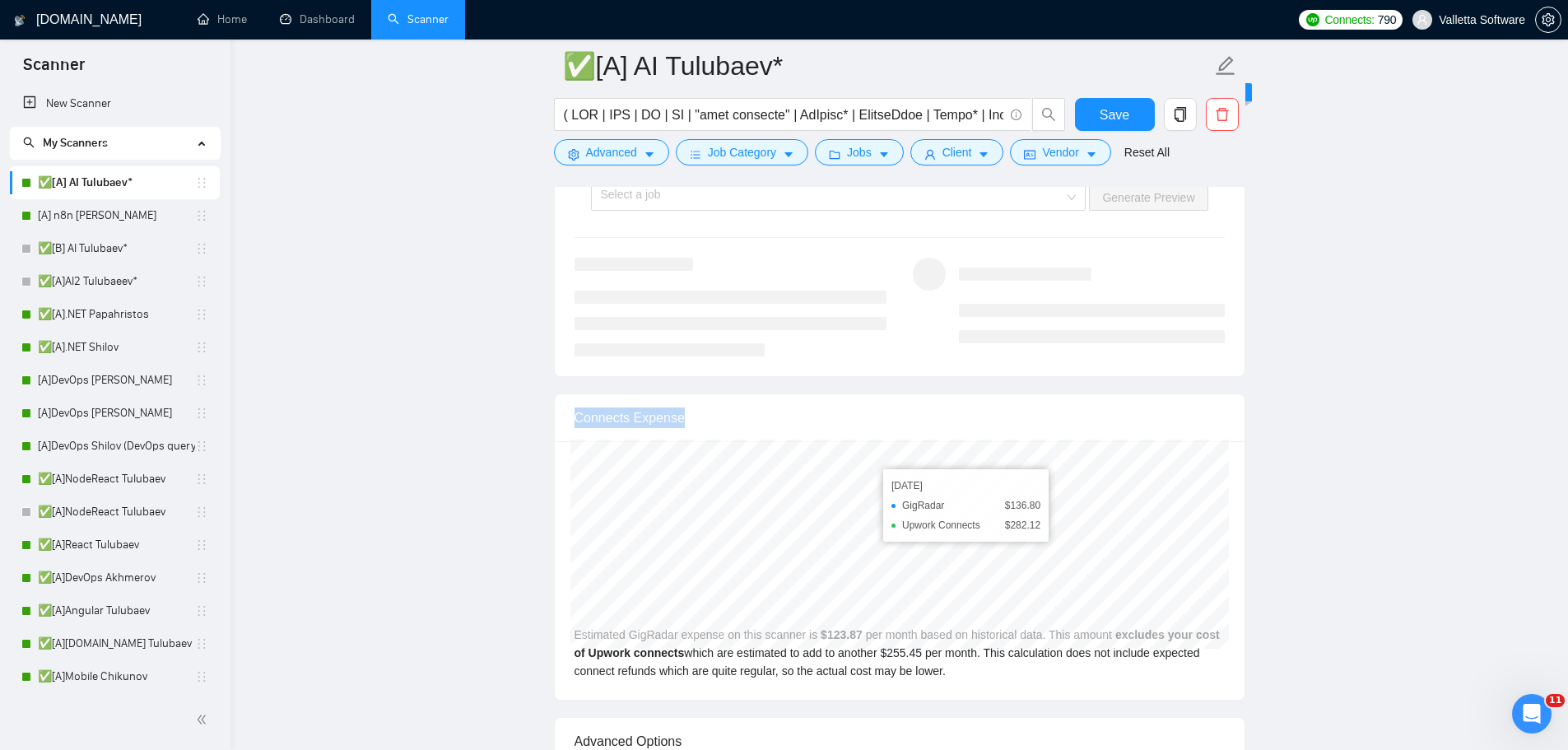
click at [939, 555] on div "Connects Expense [DATE] GigRadar $136.80 Upwork Connects $282.12 Estimated GigR…" at bounding box center [900, 546] width 692 height 307
click at [625, 433] on div "Connects Expense" at bounding box center [900, 417] width 650 height 47
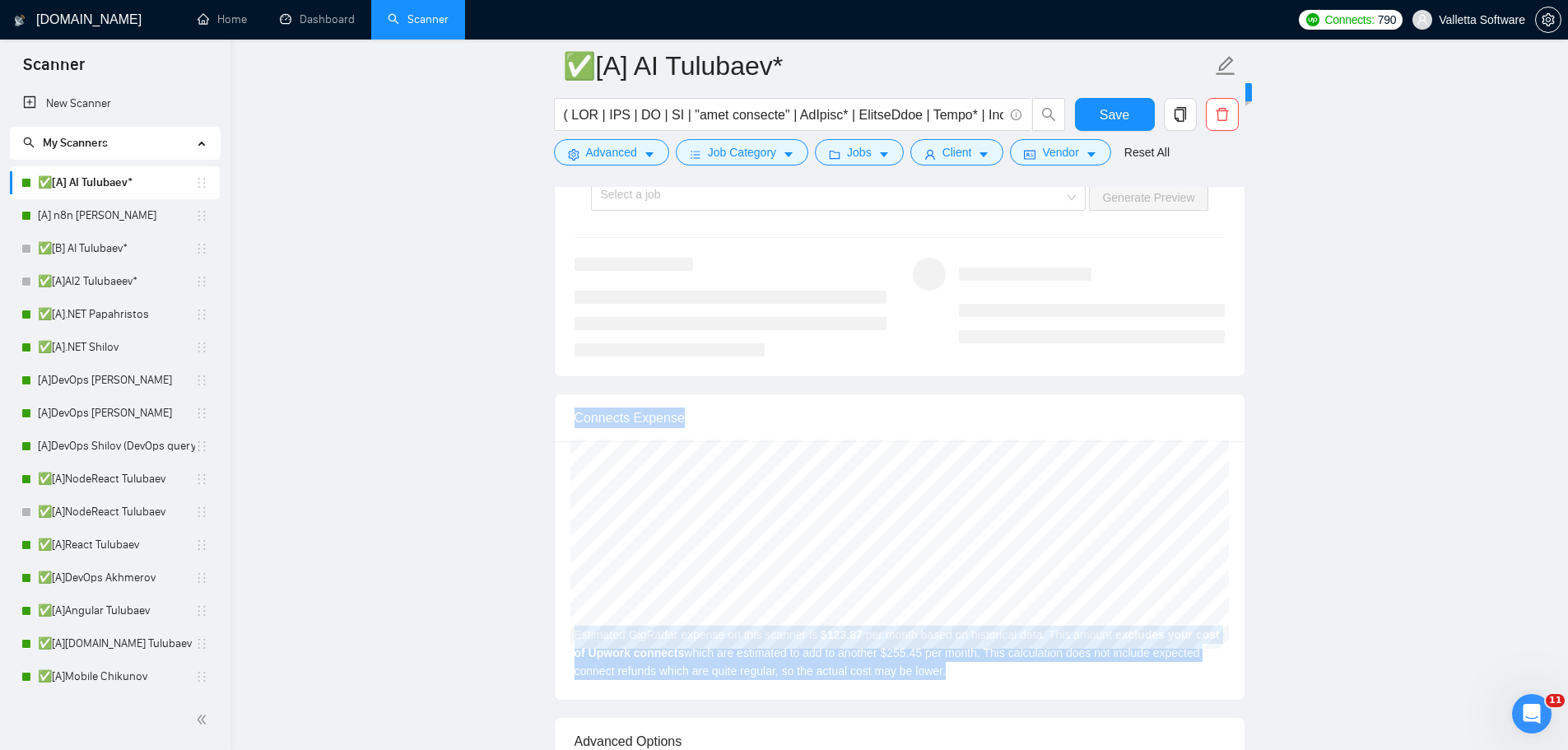
drag, startPoint x: 575, startPoint y: 418, endPoint x: 1271, endPoint y: 672, distance: 740.9
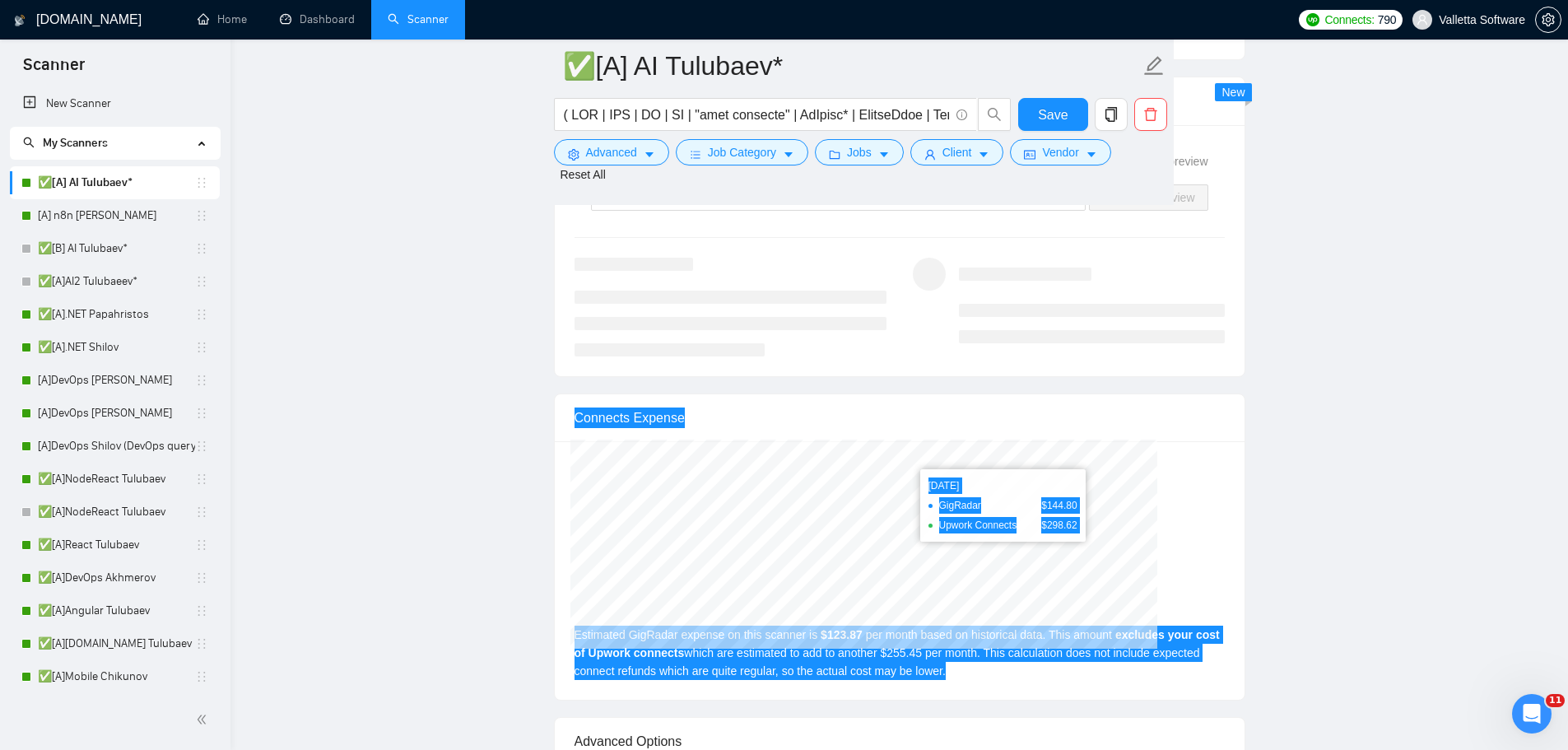
scroll to position [3455, 0]
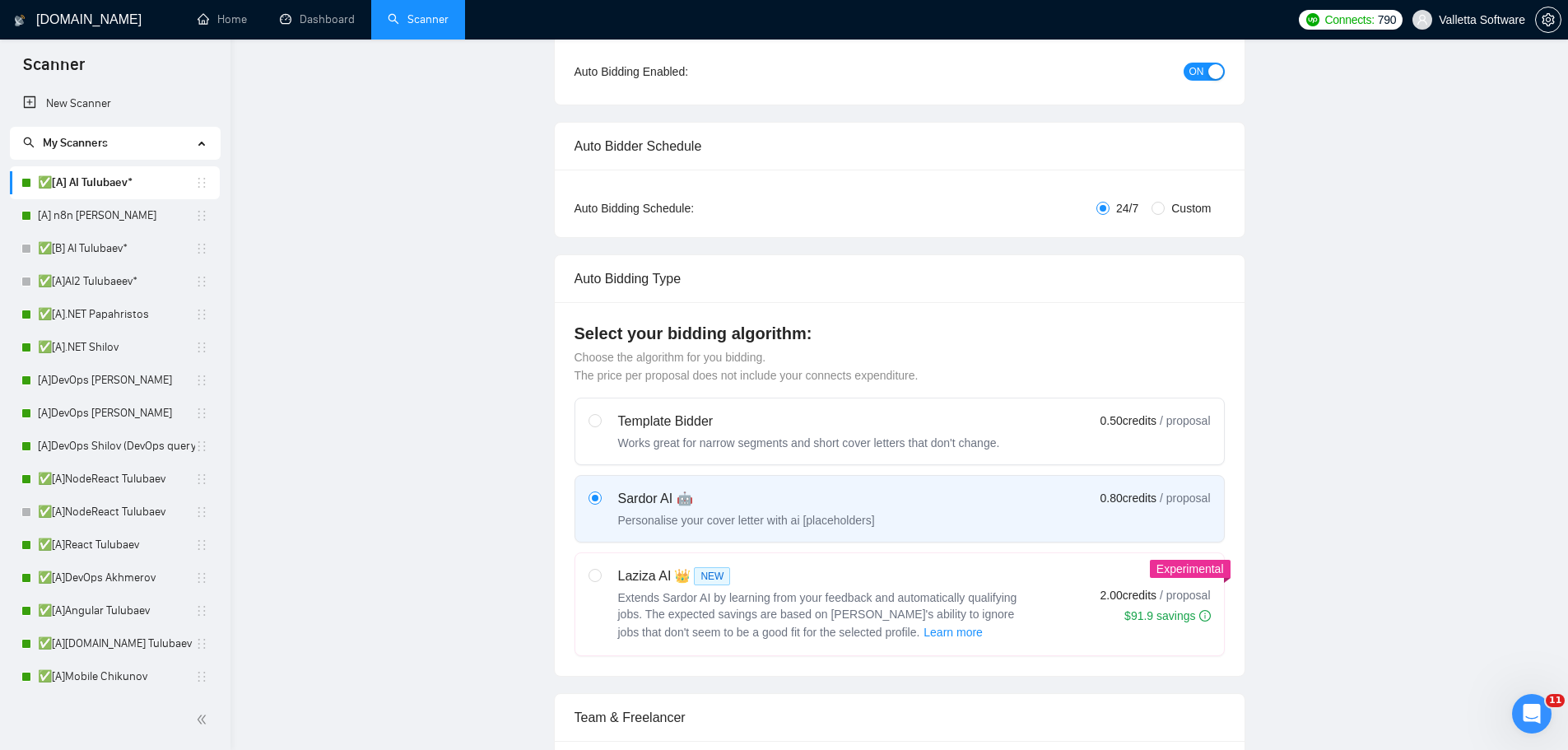
scroll to position [0, 0]
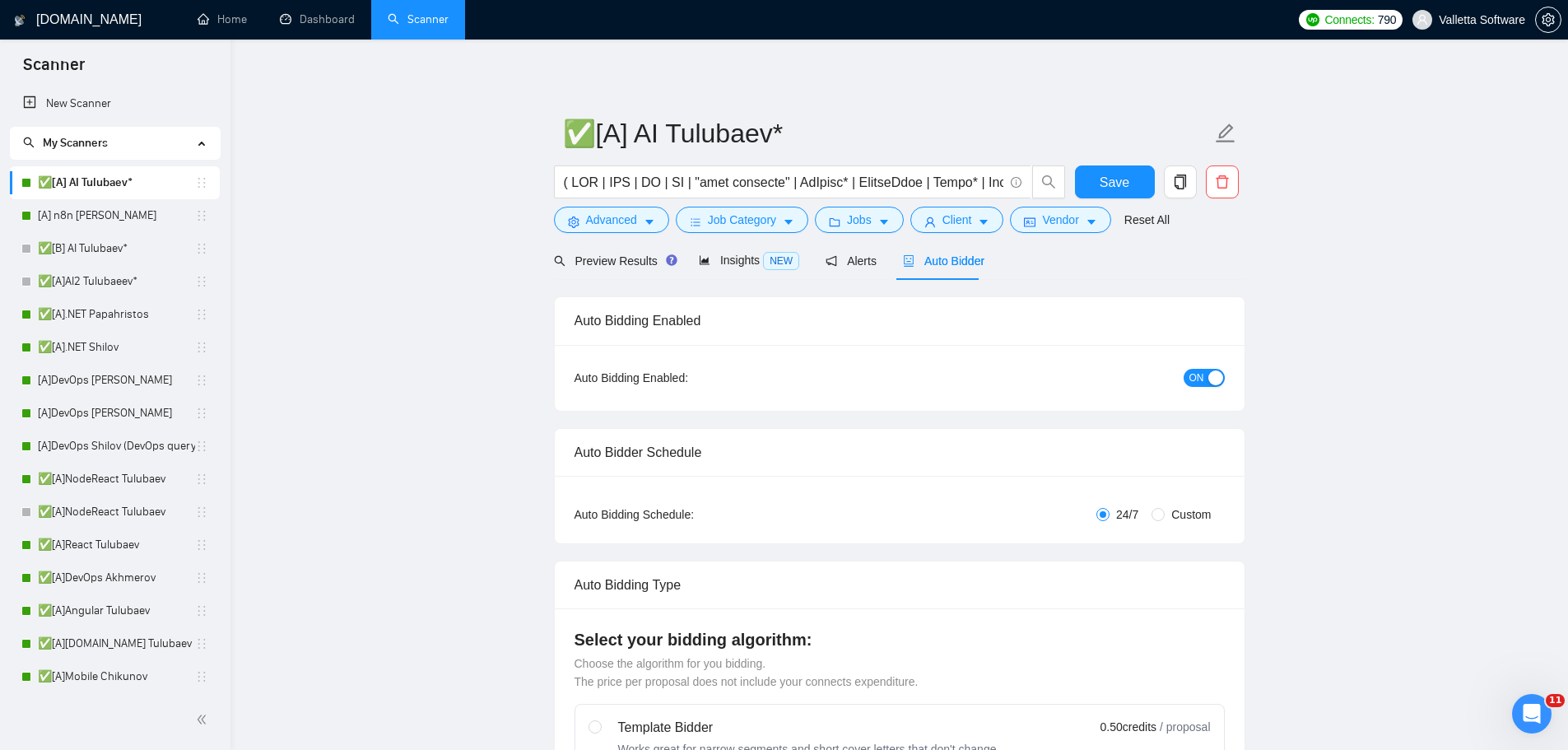
drag, startPoint x: 455, startPoint y: 550, endPoint x: 515, endPoint y: 223, distance: 332.5
click at [713, 265] on span "Insights NEW" at bounding box center [748, 259] width 101 height 13
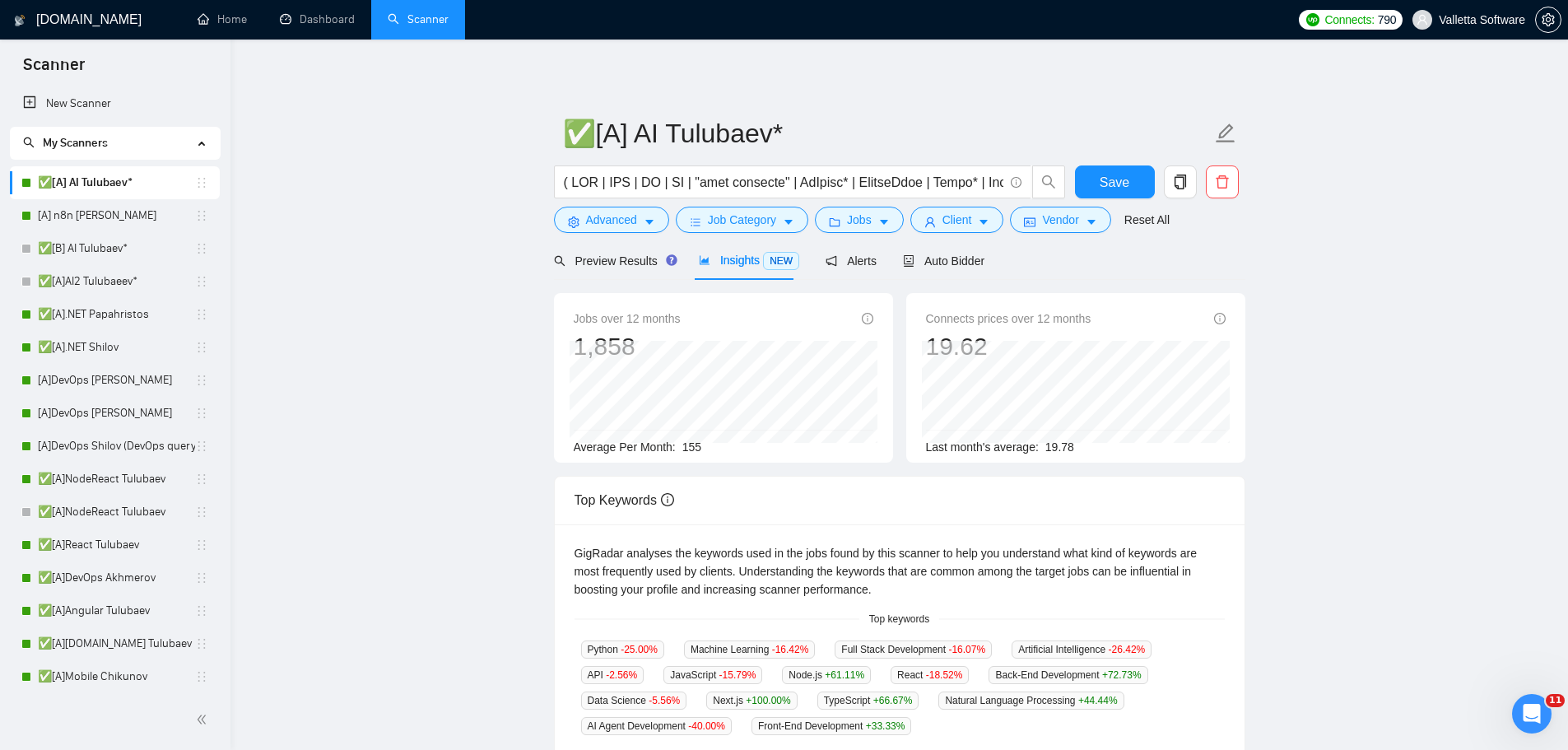
drag, startPoint x: 665, startPoint y: 376, endPoint x: 696, endPoint y: 376, distance: 31.0
click at [0, 0] on div "[DATE] 142" at bounding box center [0, 0] width 0 height 0
click at [784, 384] on div "[DATE] 155" at bounding box center [724, 391] width 308 height 102
click at [747, 381] on div "[DATE] 155" at bounding box center [724, 391] width 308 height 102
click at [746, 389] on div "[DATE] 146" at bounding box center [796, 387] width 100 height 33
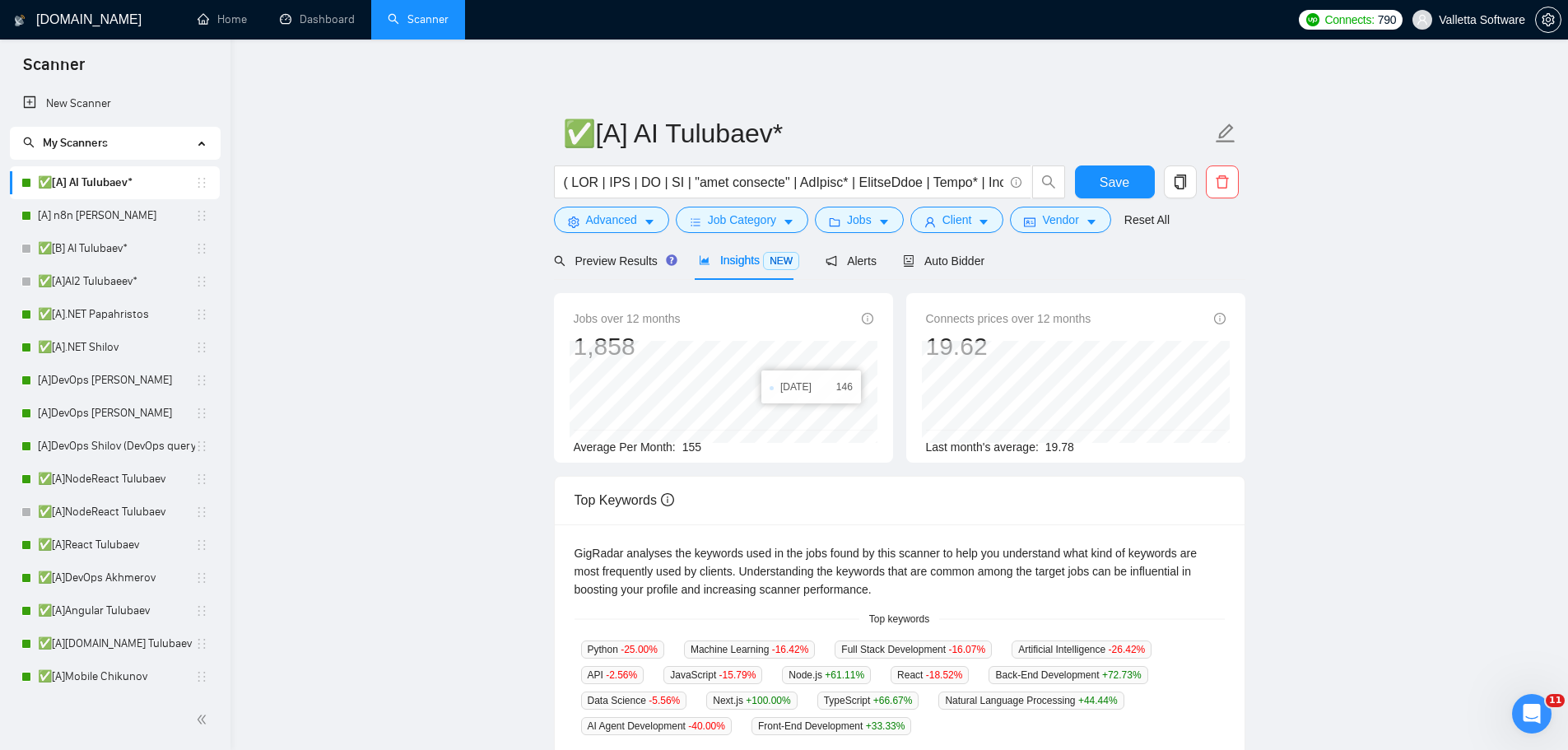
click at [808, 387] on div "[DATE] 146" at bounding box center [724, 391] width 308 height 102
